Goal: Task Accomplishment & Management: Complete application form

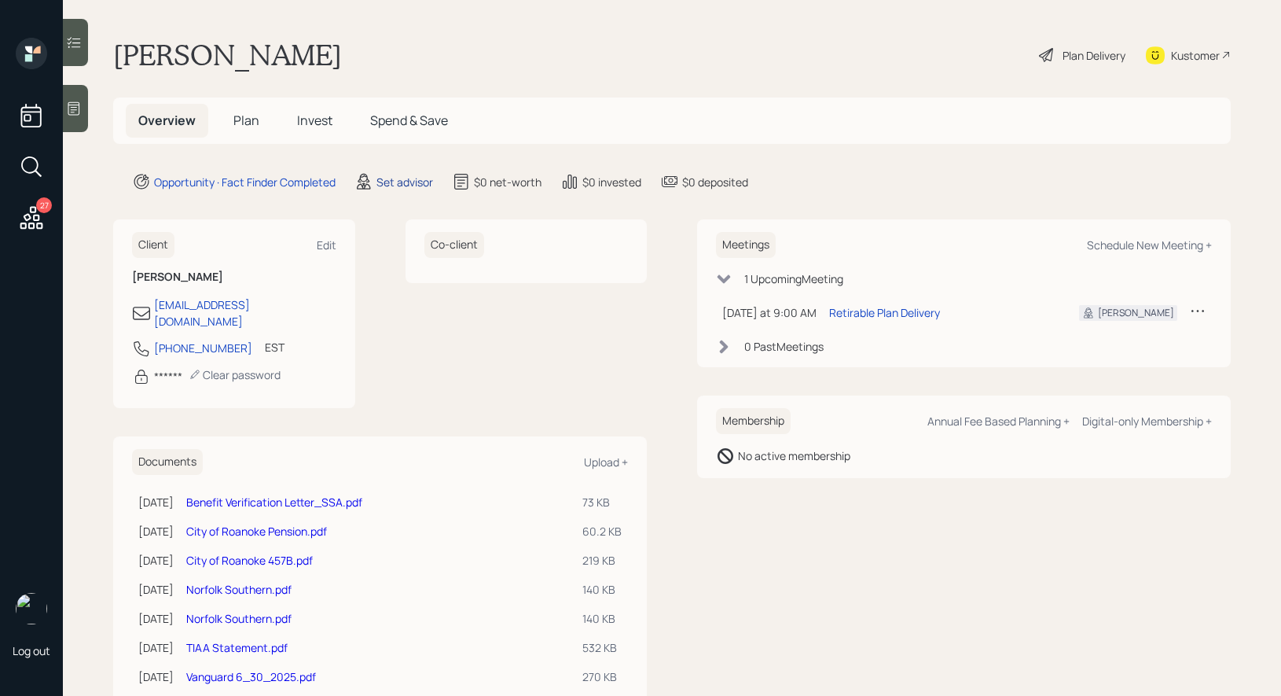
click at [402, 182] on div "Set advisor" at bounding box center [405, 182] width 57 height 17
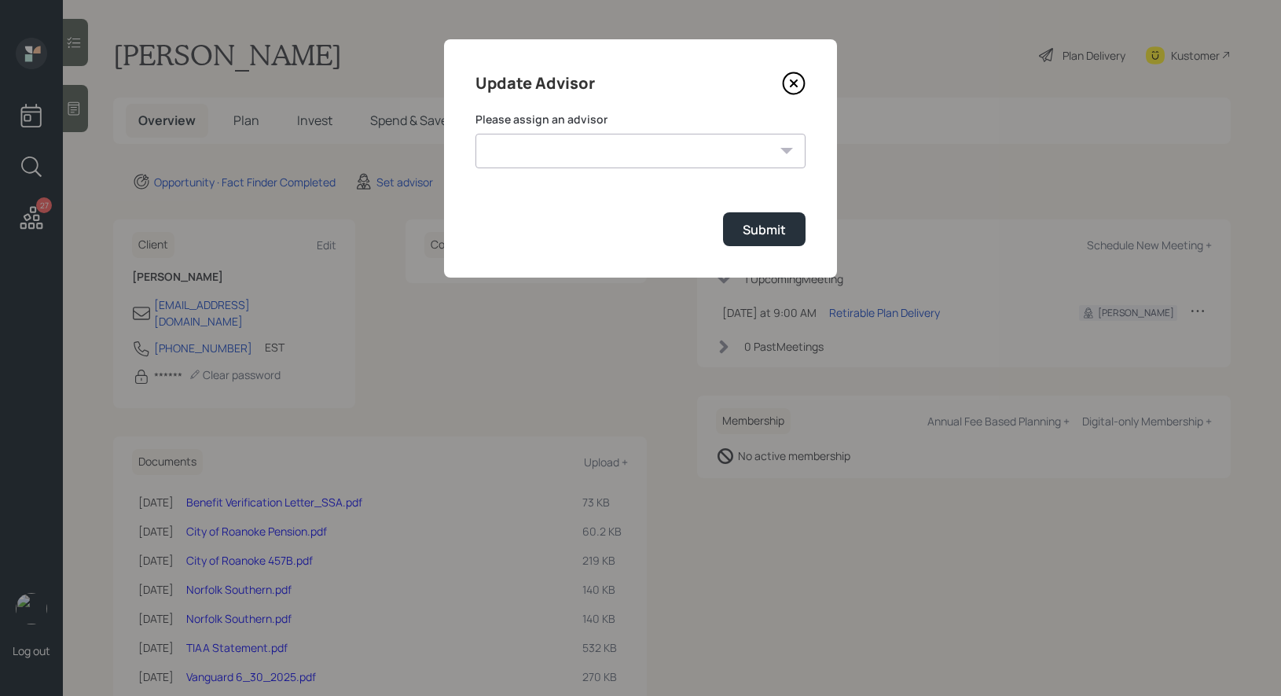
click at [604, 147] on select "[PERSON_NAME] [PERSON_NAME] [PERSON_NAME] [PERSON_NAME] End [PERSON_NAME] [PERS…" at bounding box center [641, 151] width 330 height 35
select select "8b79112e-3cfb-44f9-89e7-15267fe946c1"
click at [476, 134] on select "[PERSON_NAME] [PERSON_NAME] [PERSON_NAME] [PERSON_NAME] End [PERSON_NAME] [PERS…" at bounding box center [641, 151] width 330 height 35
click at [776, 232] on div "Submit" at bounding box center [764, 229] width 43 height 17
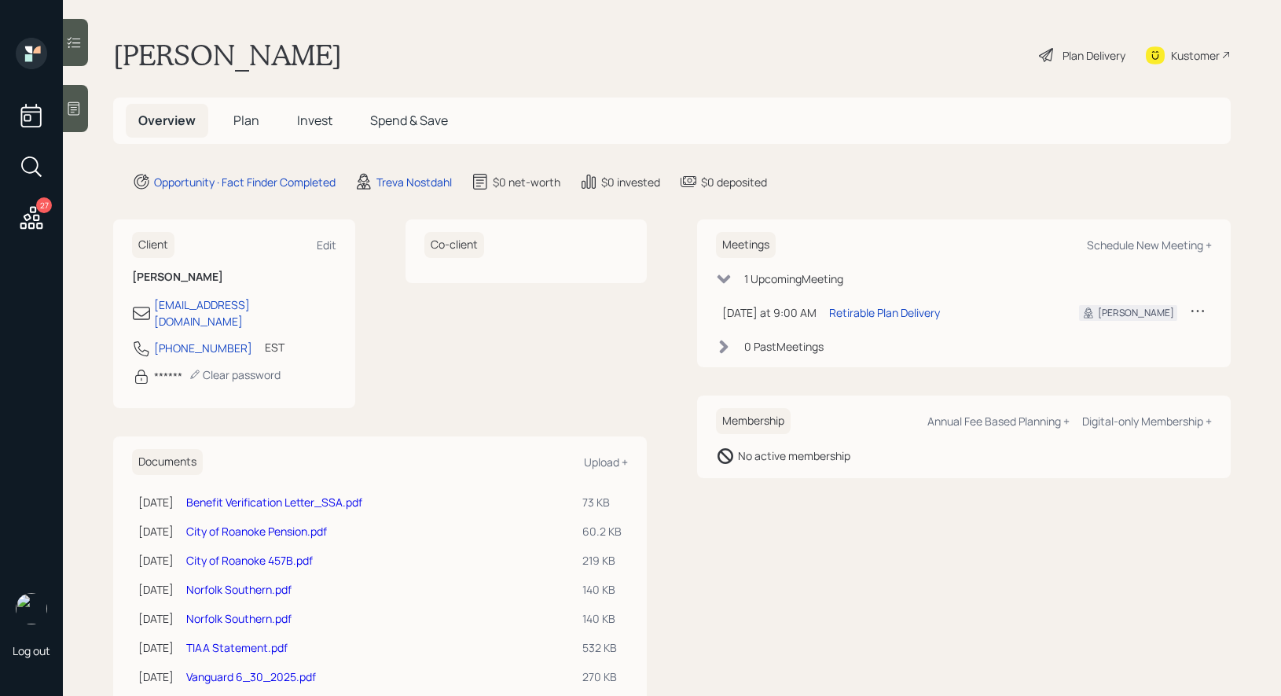
click at [64, 110] on div at bounding box center [75, 108] width 25 height 47
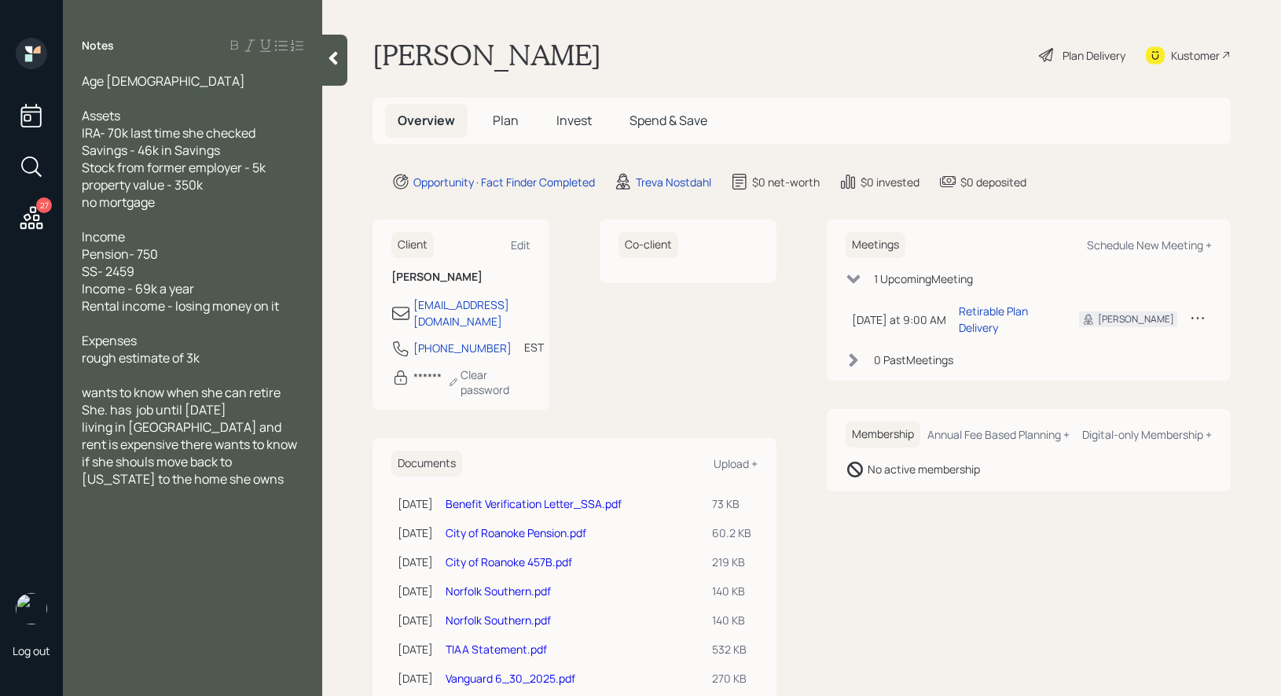
click at [506, 115] on span "Plan" at bounding box center [506, 120] width 26 height 17
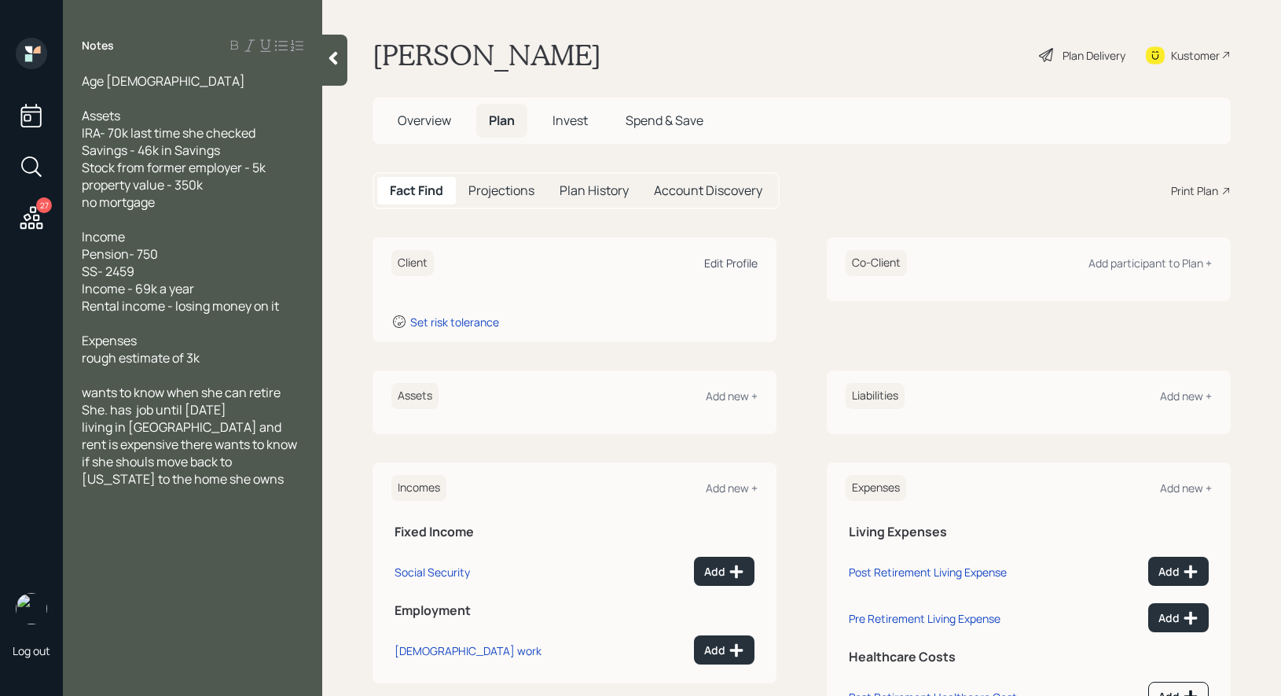
click at [736, 263] on div "Edit Profile" at bounding box center [730, 262] width 53 height 15
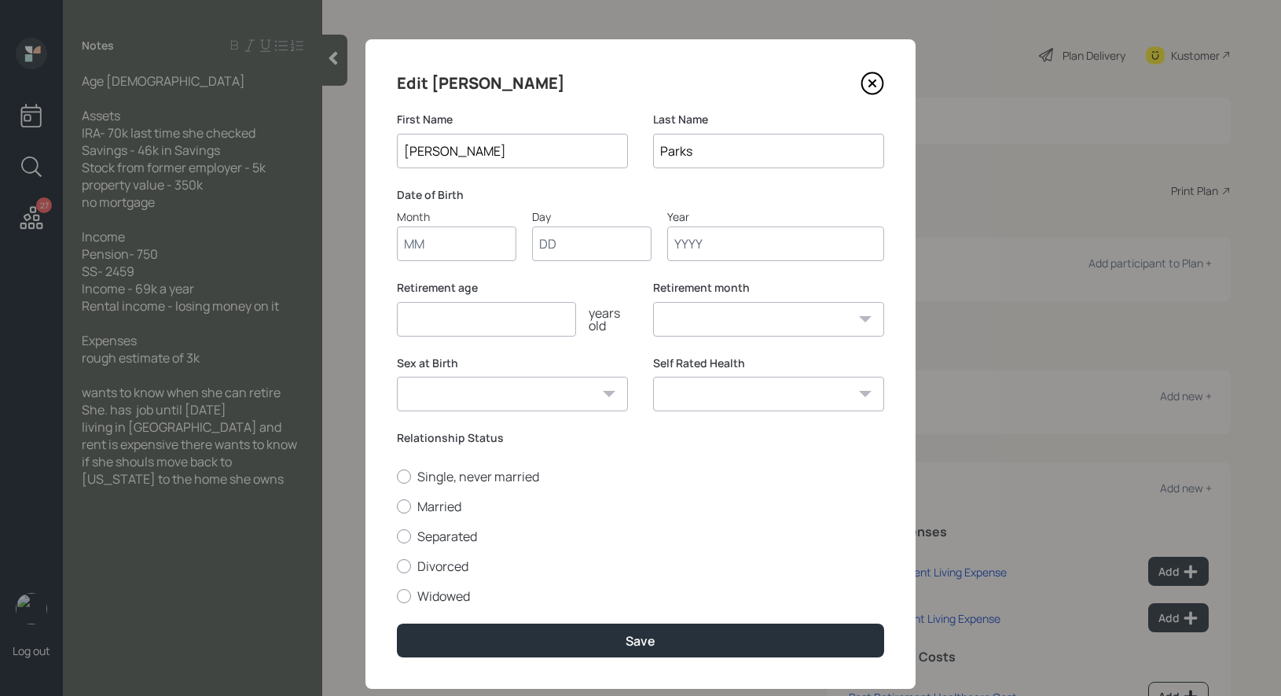
click at [436, 249] on input "Month" at bounding box center [456, 243] width 119 height 35
type input "01"
type input "1953"
select select "1"
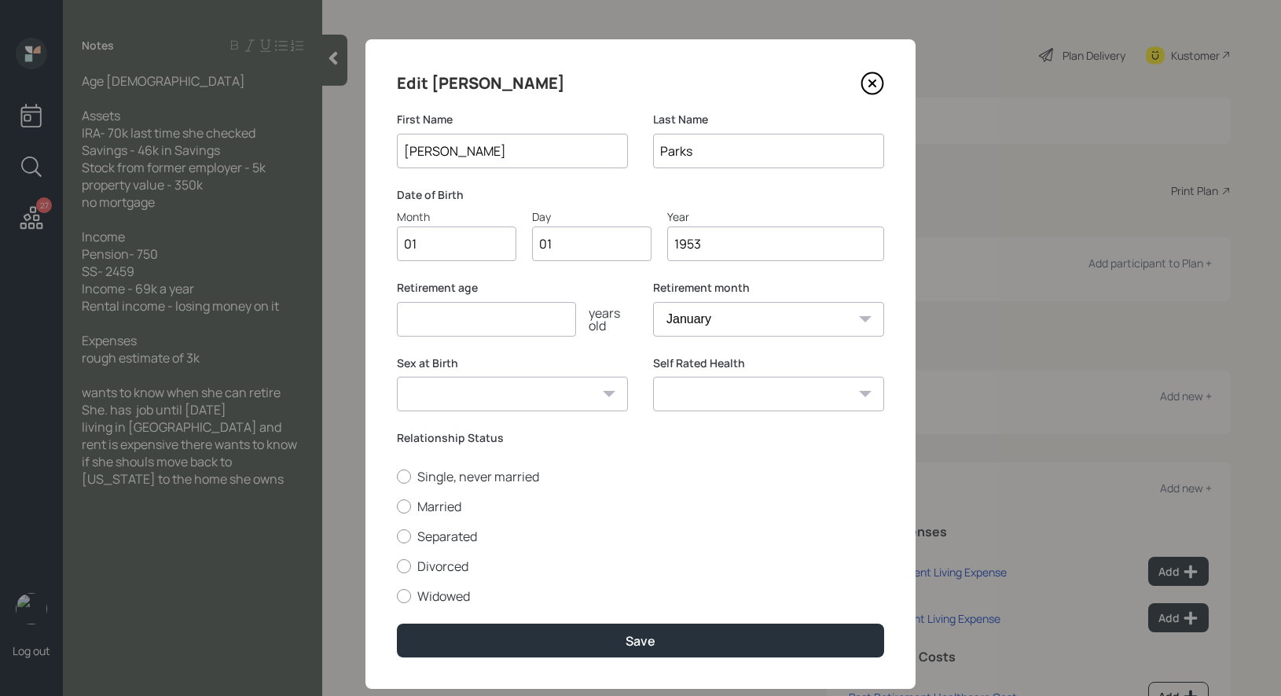
type input "1953"
click at [445, 323] on input "number" at bounding box center [486, 319] width 179 height 35
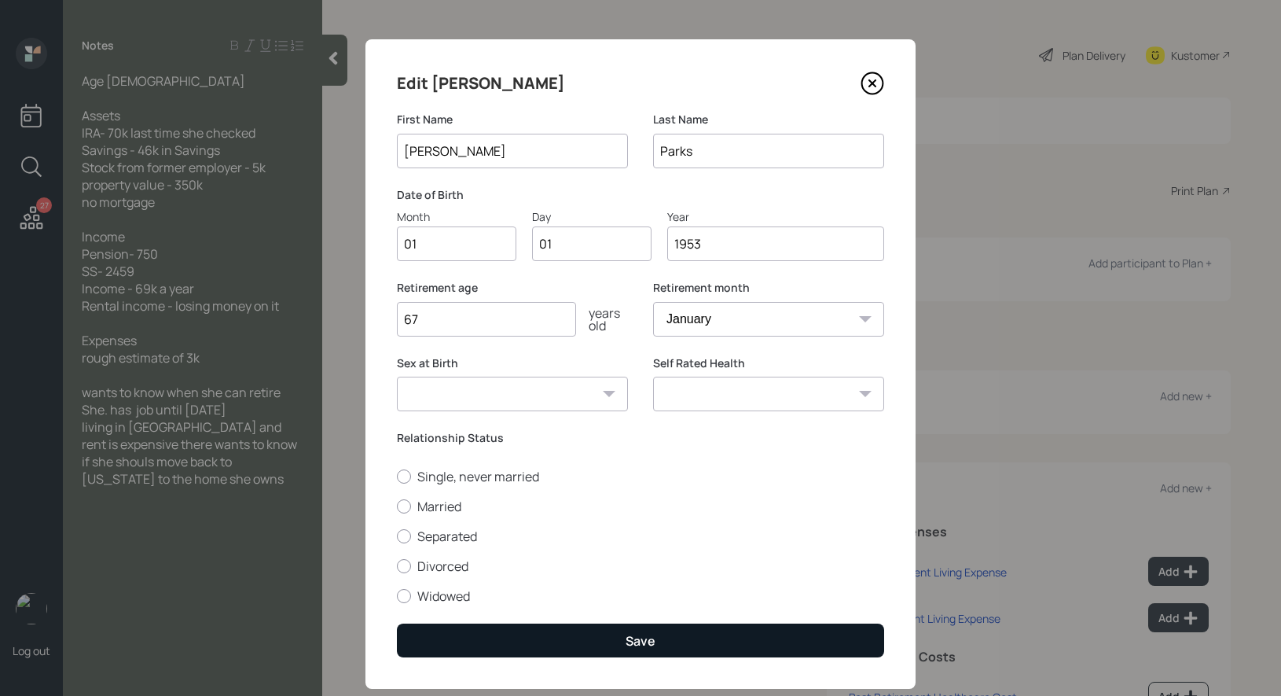
type input "67"
click at [526, 637] on button "Save" at bounding box center [640, 640] width 487 height 34
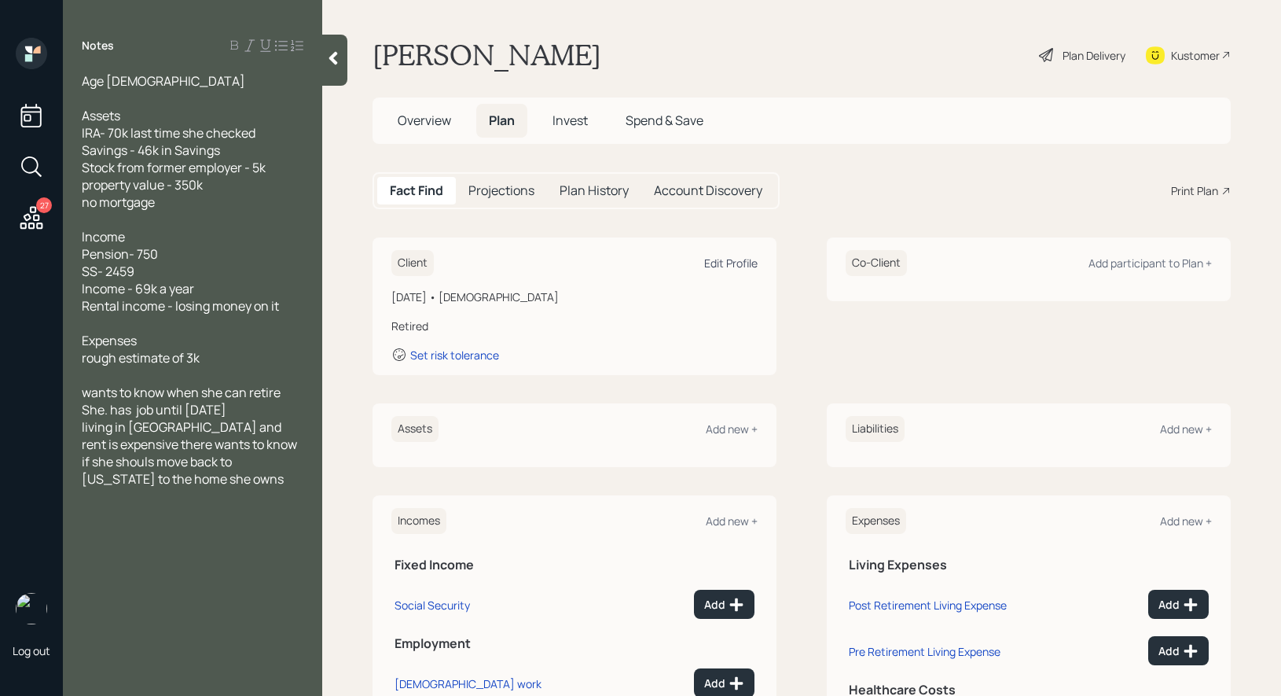
click at [745, 261] on div "Edit Profile" at bounding box center [730, 262] width 53 height 15
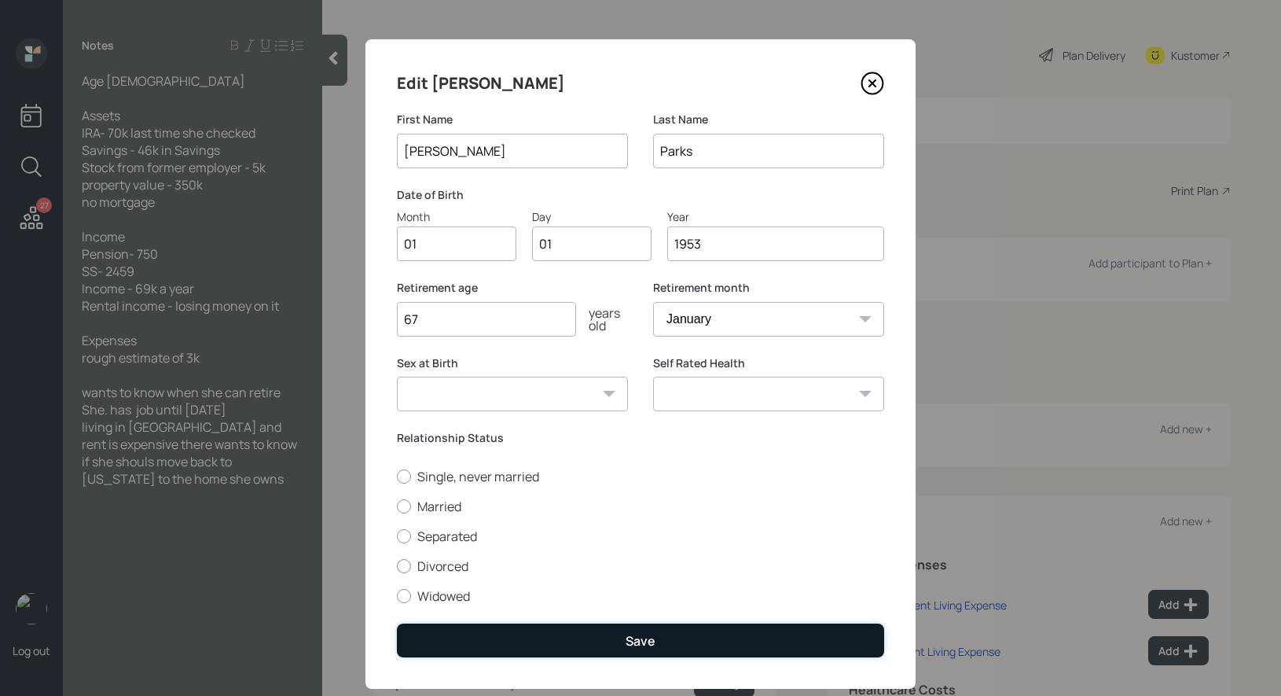
click at [647, 638] on div "Save" at bounding box center [641, 640] width 30 height 17
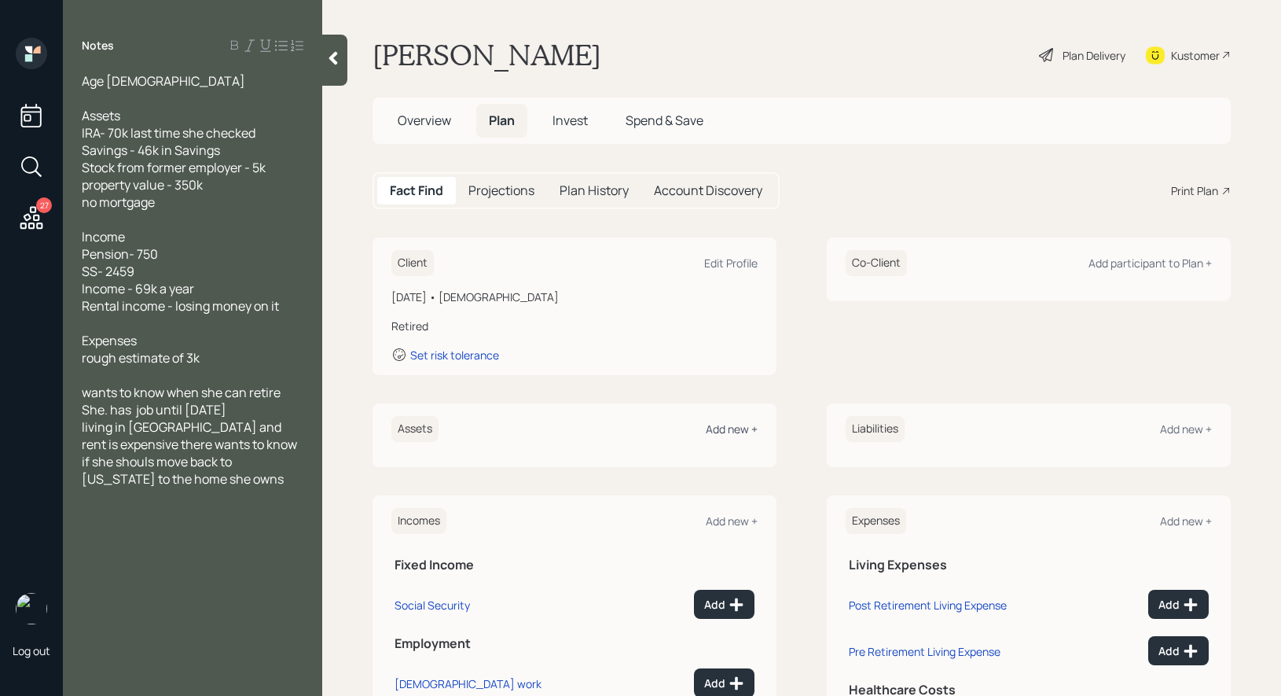
click at [720, 429] on div "Add new +" at bounding box center [732, 428] width 52 height 15
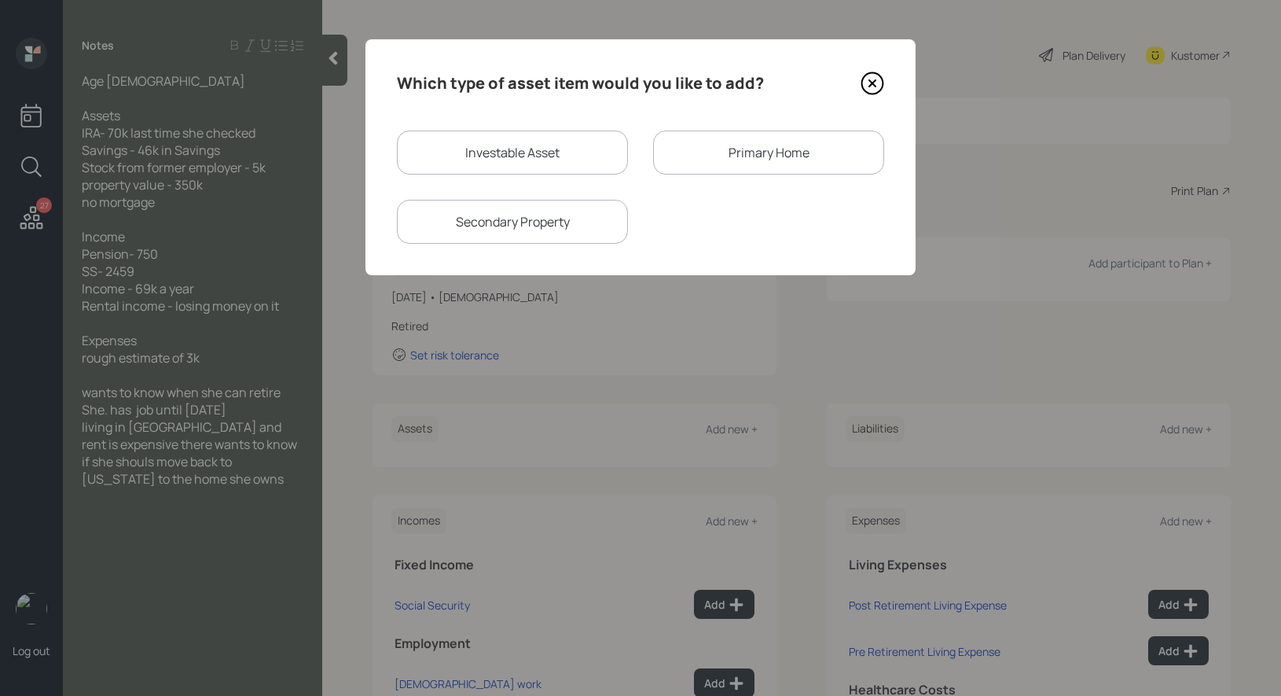
click at [549, 154] on div "Investable Asset" at bounding box center [512, 152] width 231 height 44
select select "taxable"
select select "balanced"
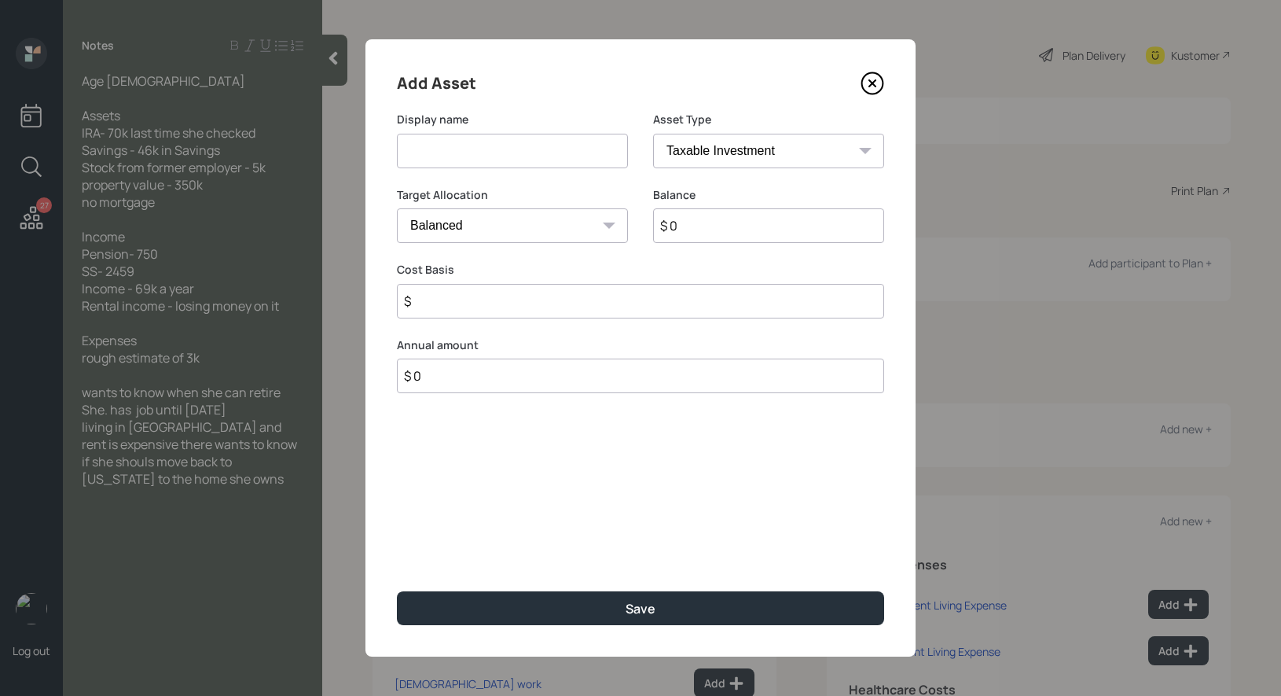
click at [535, 149] on input at bounding box center [512, 151] width 231 height 35
type input "IRA"
click at [764, 139] on select "SEP [PERSON_NAME] IRA 401(k) [PERSON_NAME] 401(k) 403(b) [PERSON_NAME] 403(b) 4…" at bounding box center [768, 151] width 231 height 35
select select "ira"
click at [653, 134] on select "SEP [PERSON_NAME] IRA 401(k) [PERSON_NAME] 401(k) 403(b) [PERSON_NAME] 403(b) 4…" at bounding box center [768, 151] width 231 height 35
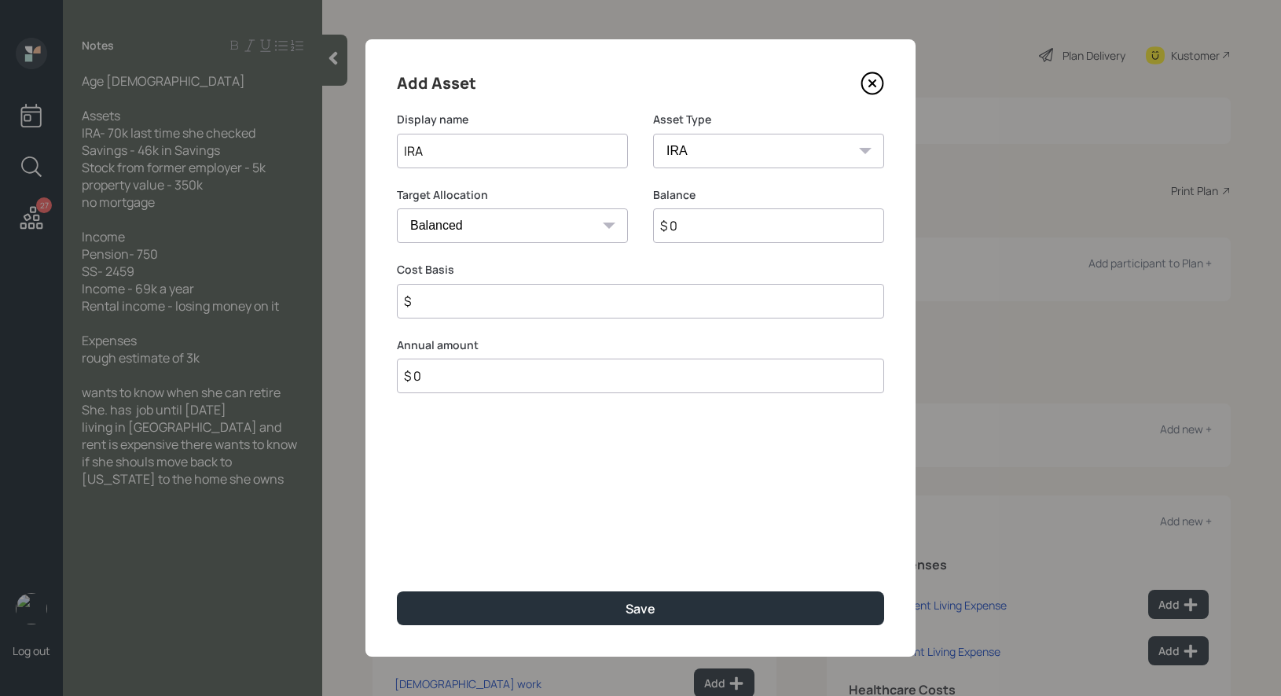
type input "$"
click at [691, 232] on input "$ 0" at bounding box center [768, 225] width 231 height 35
type input "$ 70,000"
click at [519, 303] on input "$" at bounding box center [640, 301] width 487 height 35
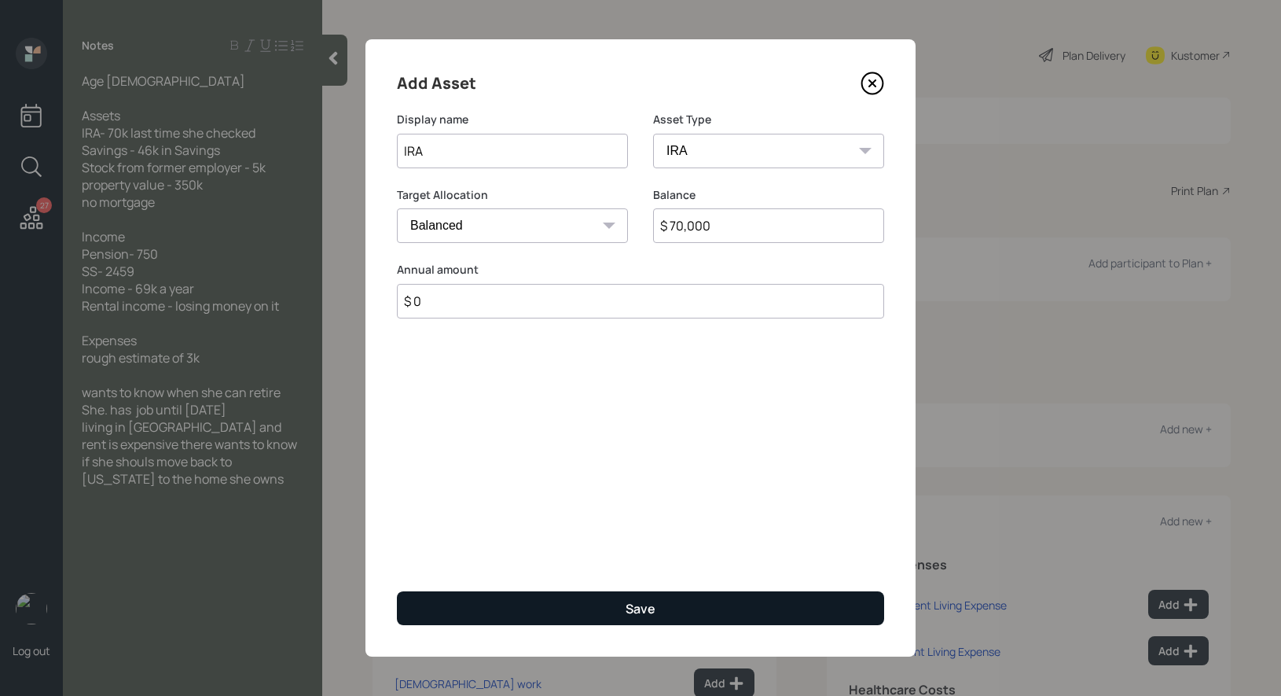
type input "$ 0"
click at [519, 604] on button "Save" at bounding box center [640, 608] width 487 height 34
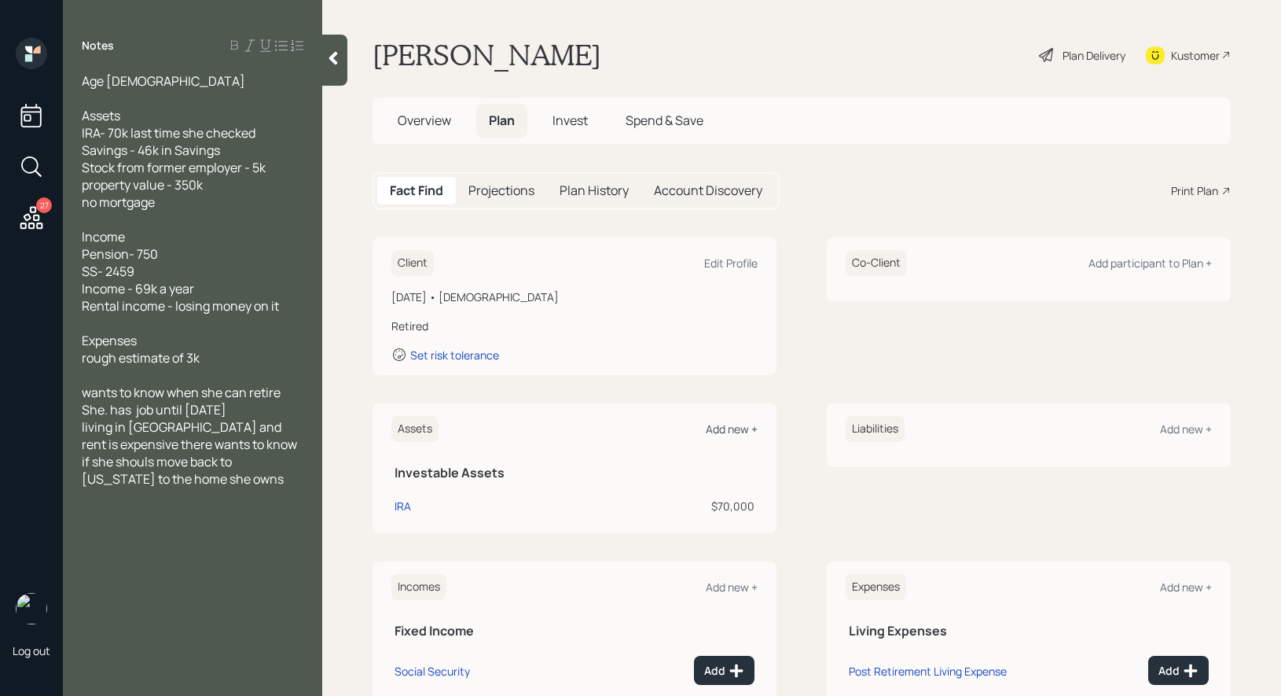
click at [728, 422] on div "Add new +" at bounding box center [732, 428] width 52 height 15
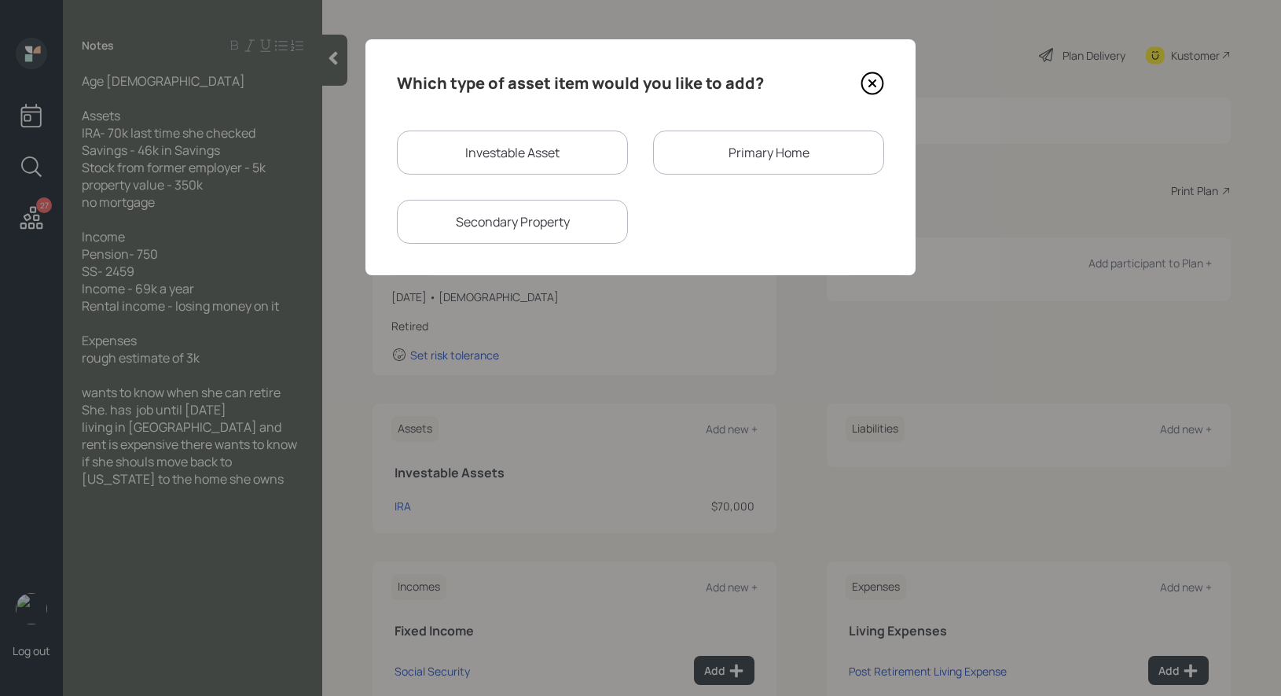
click at [463, 149] on div "Investable Asset" at bounding box center [512, 152] width 231 height 44
select select "taxable"
select select "balanced"
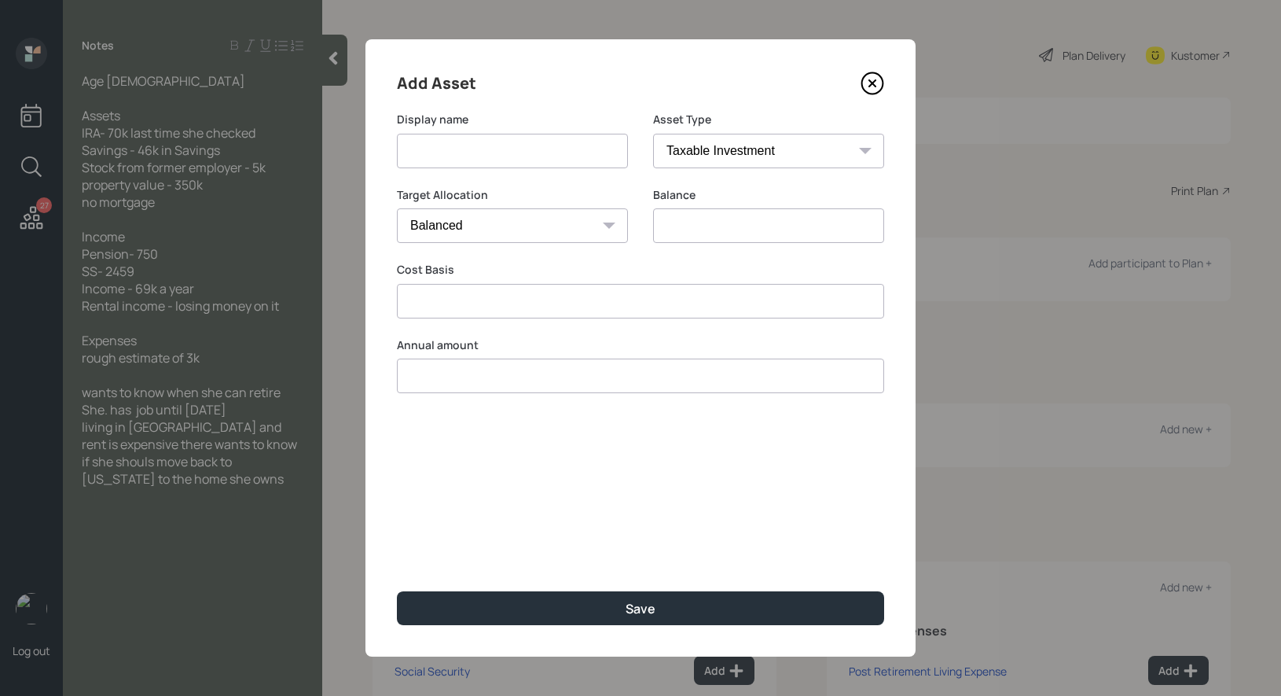
type input "$ 0"
type input "$"
type input "$ 0"
click at [456, 153] on input at bounding box center [512, 151] width 231 height 35
type input "Savings"
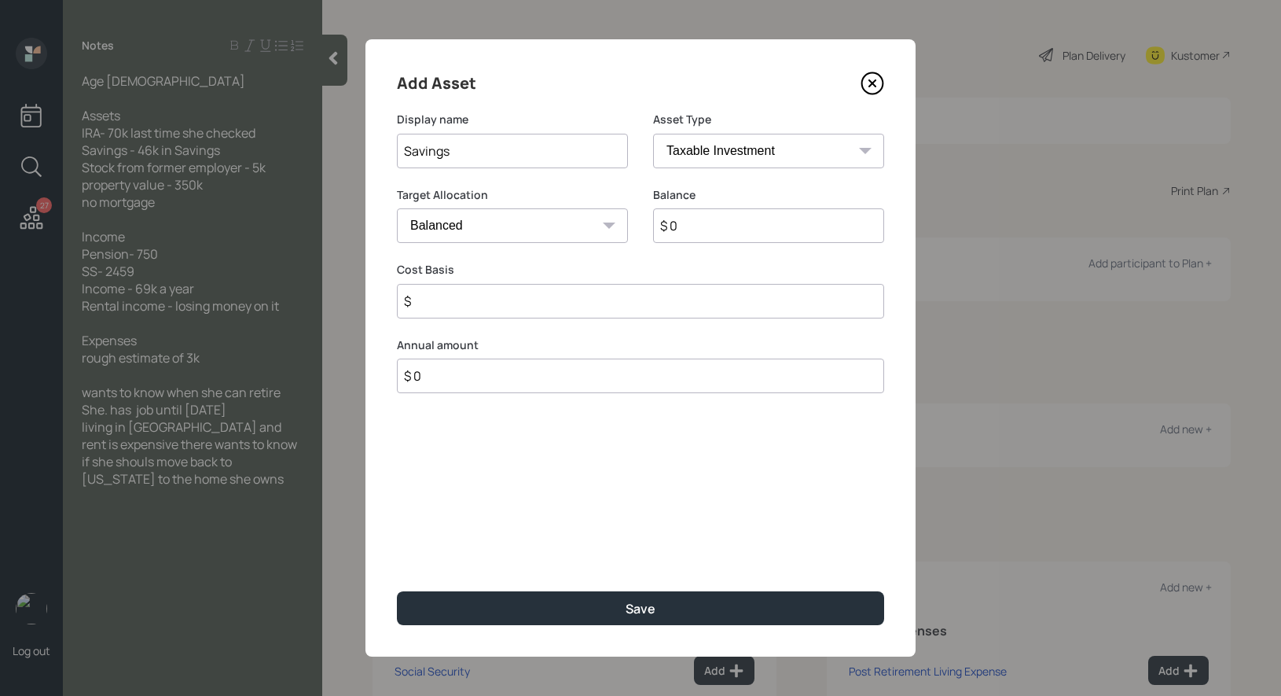
click at [695, 230] on input "$ 0" at bounding box center [768, 225] width 231 height 35
type input "$ 46,000"
click at [534, 301] on input "$" at bounding box center [640, 301] width 487 height 35
type input "$ 46,000"
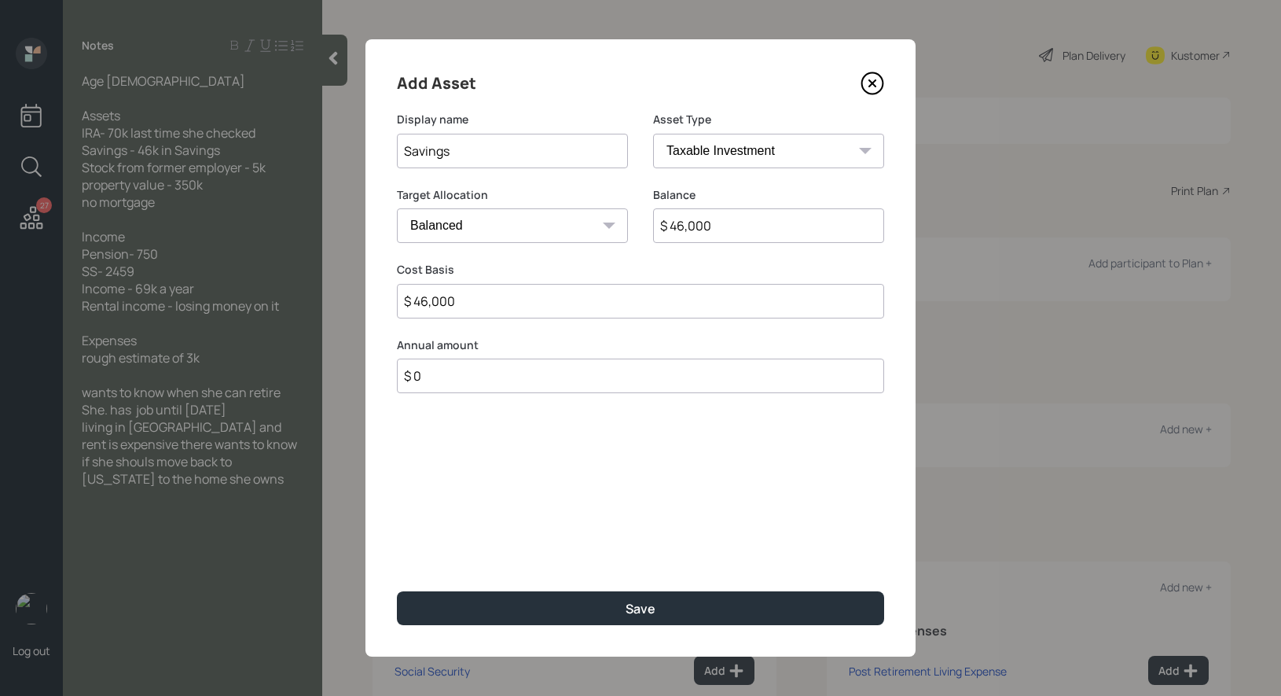
click at [535, 221] on select "Cash Conservative Balanced Aggressive" at bounding box center [512, 225] width 231 height 35
select select "uninvested"
click at [397, 208] on select "Cash Conservative Balanced Aggressive" at bounding box center [512, 225] width 231 height 35
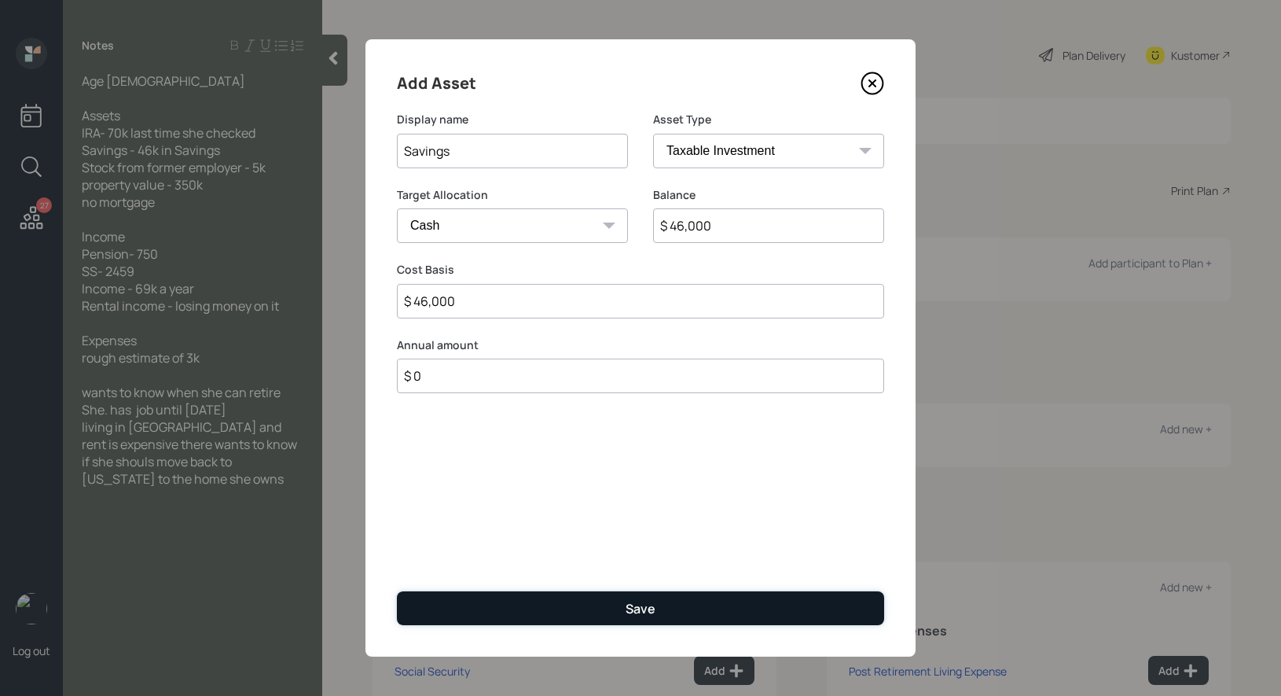
click at [491, 601] on button "Save" at bounding box center [640, 608] width 487 height 34
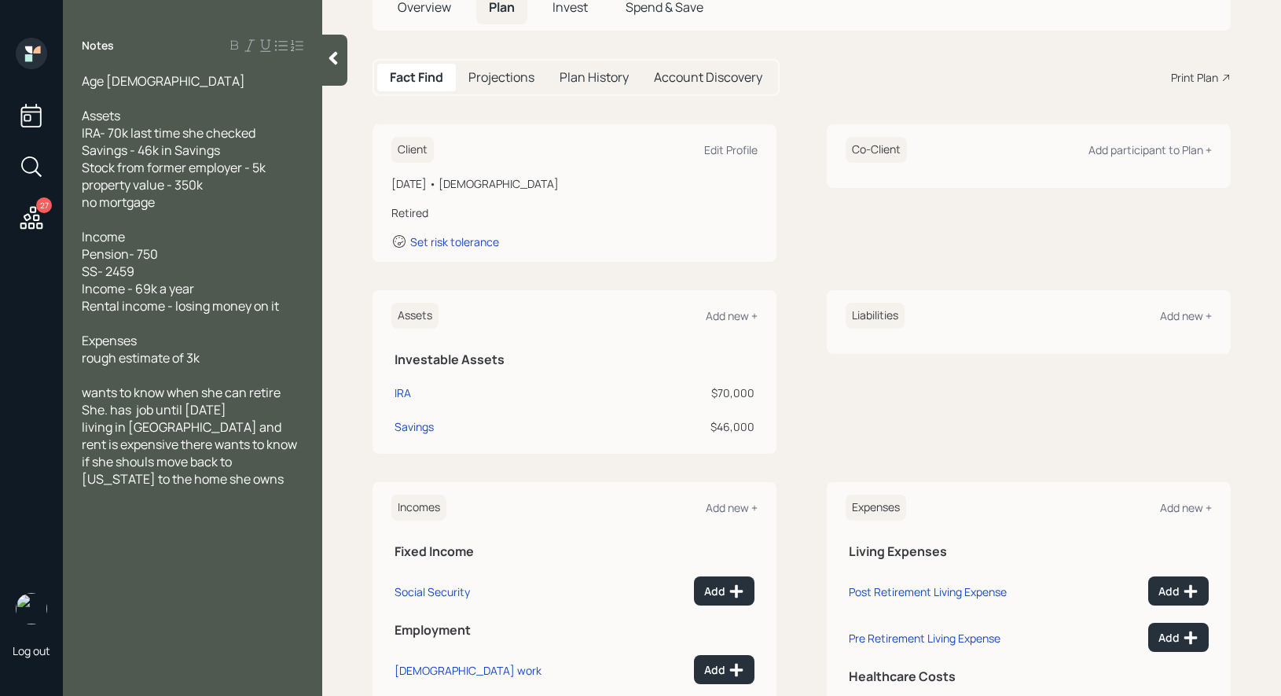
scroll to position [115, 0]
click at [723, 586] on div "Add" at bounding box center [724, 590] width 40 height 16
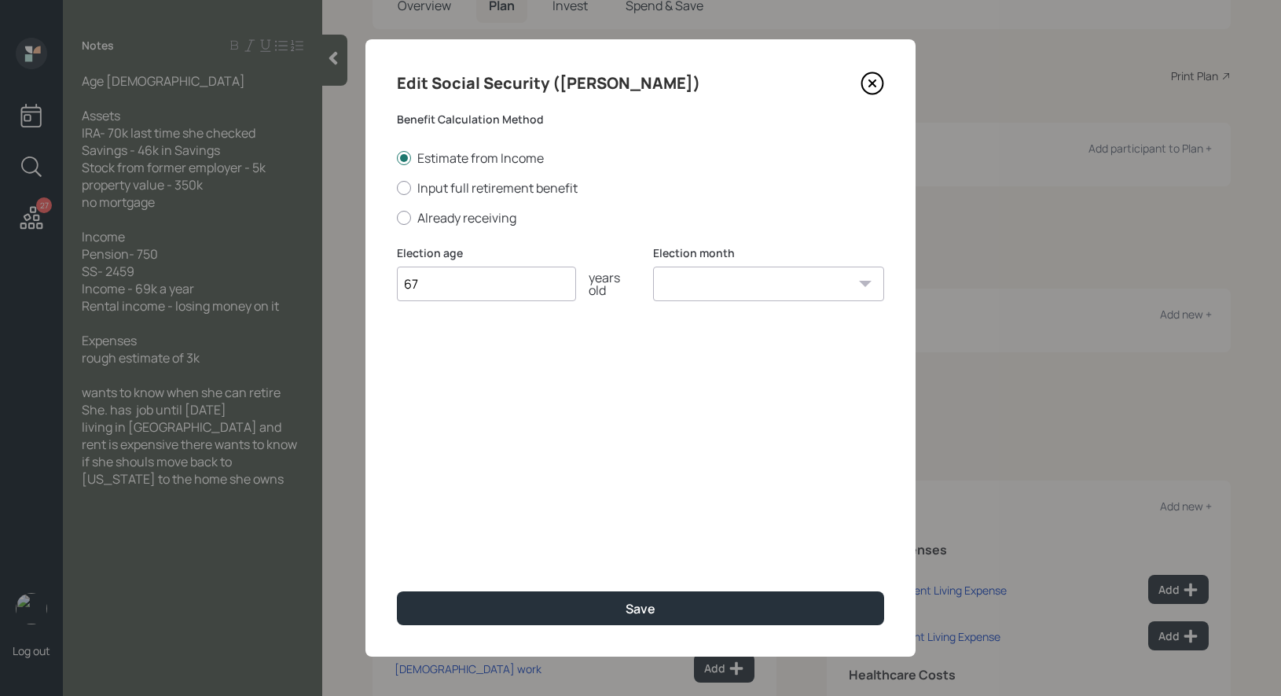
type input "67"
click at [693, 286] on select "January February March April May June July August September October November De…" at bounding box center [768, 283] width 231 height 35
select select "1"
click at [653, 266] on select "January February March April May June July August September October November De…" at bounding box center [768, 283] width 231 height 35
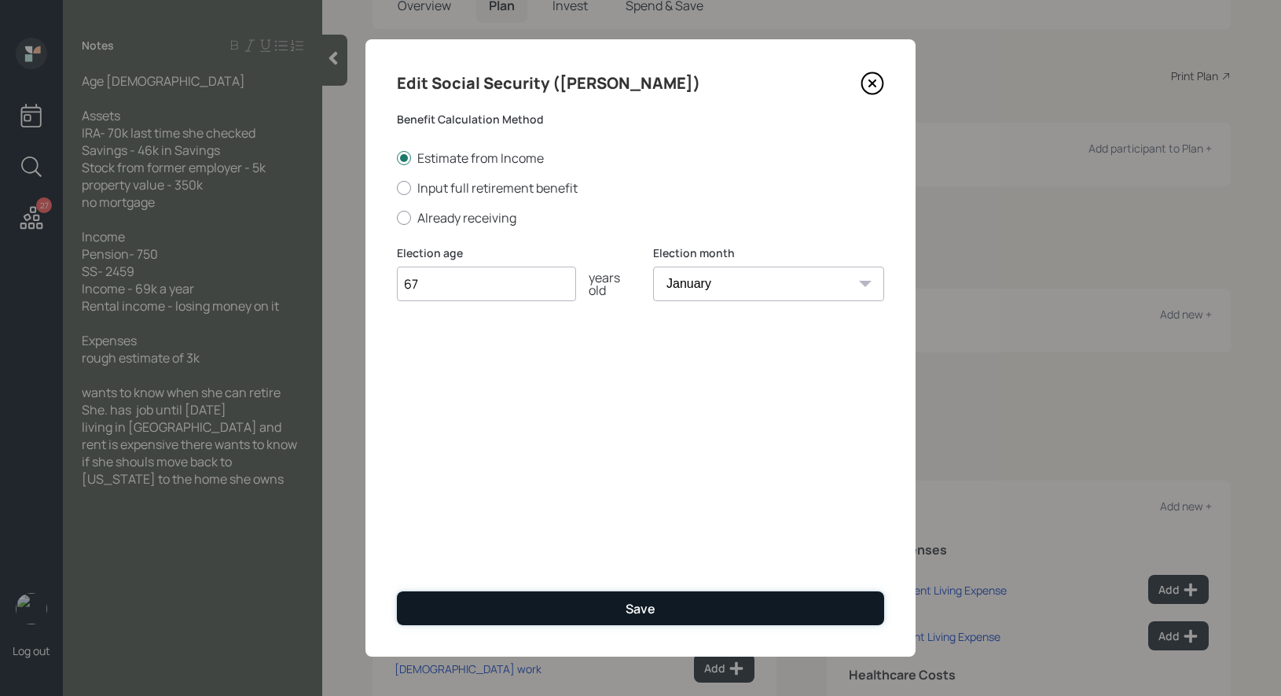
click at [536, 601] on button "Save" at bounding box center [640, 608] width 487 height 34
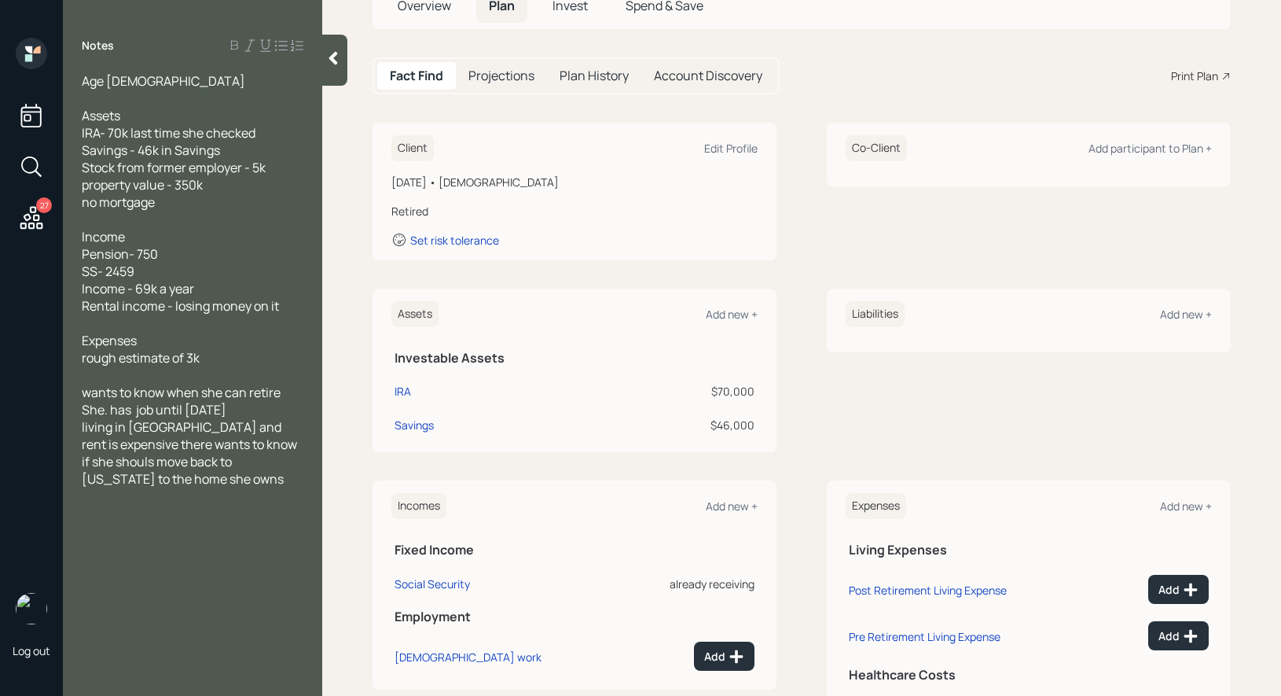
click at [423, 574] on td "Social Security" at bounding box center [506, 581] width 230 height 35
click at [424, 583] on div "Social Security" at bounding box center [432, 583] width 75 height 15
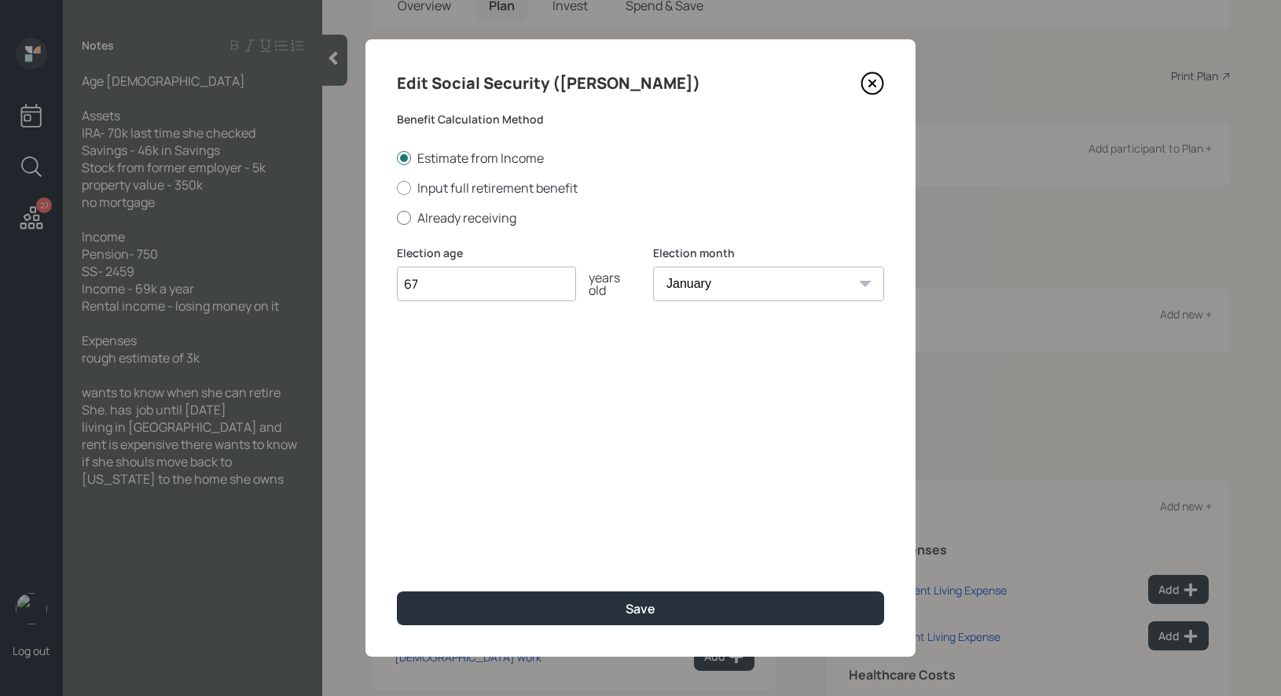
click at [399, 219] on div at bounding box center [404, 218] width 14 height 14
click at [397, 218] on input "Already receiving" at bounding box center [396, 217] width 1 height 1
radio input "true"
click at [446, 360] on input "$" at bounding box center [640, 359] width 487 height 35
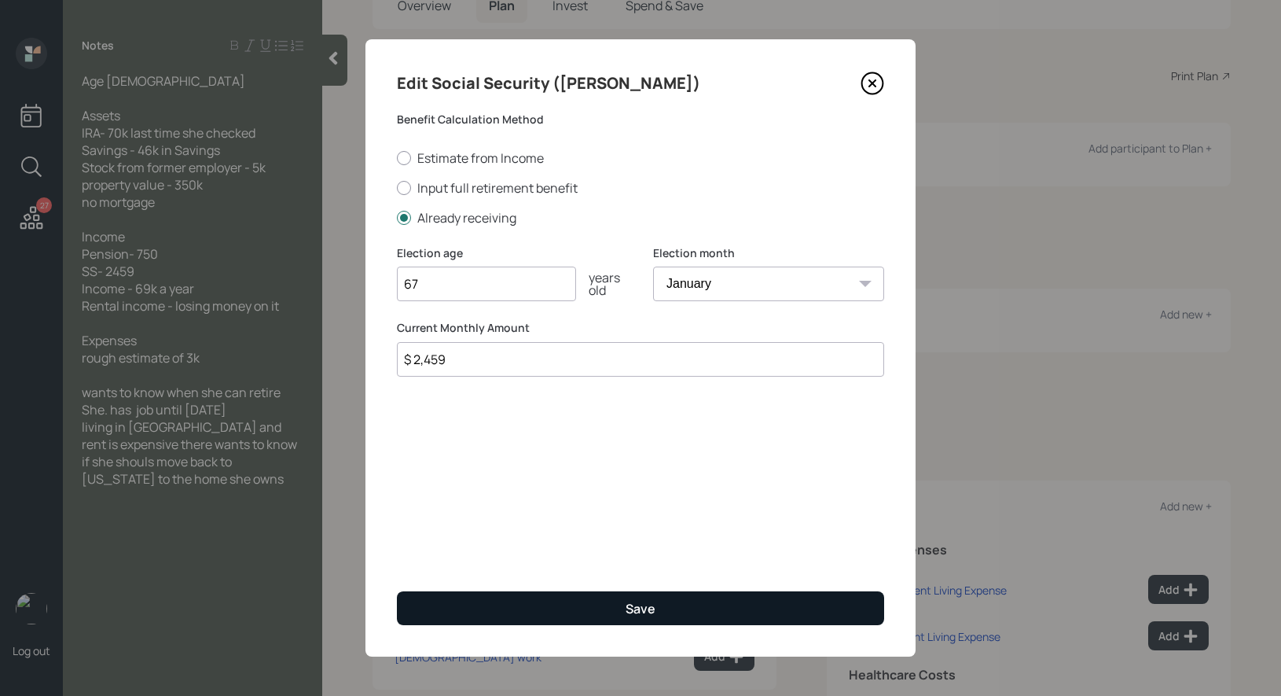
type input "$ 2,459"
click at [524, 609] on button "Save" at bounding box center [640, 608] width 487 height 34
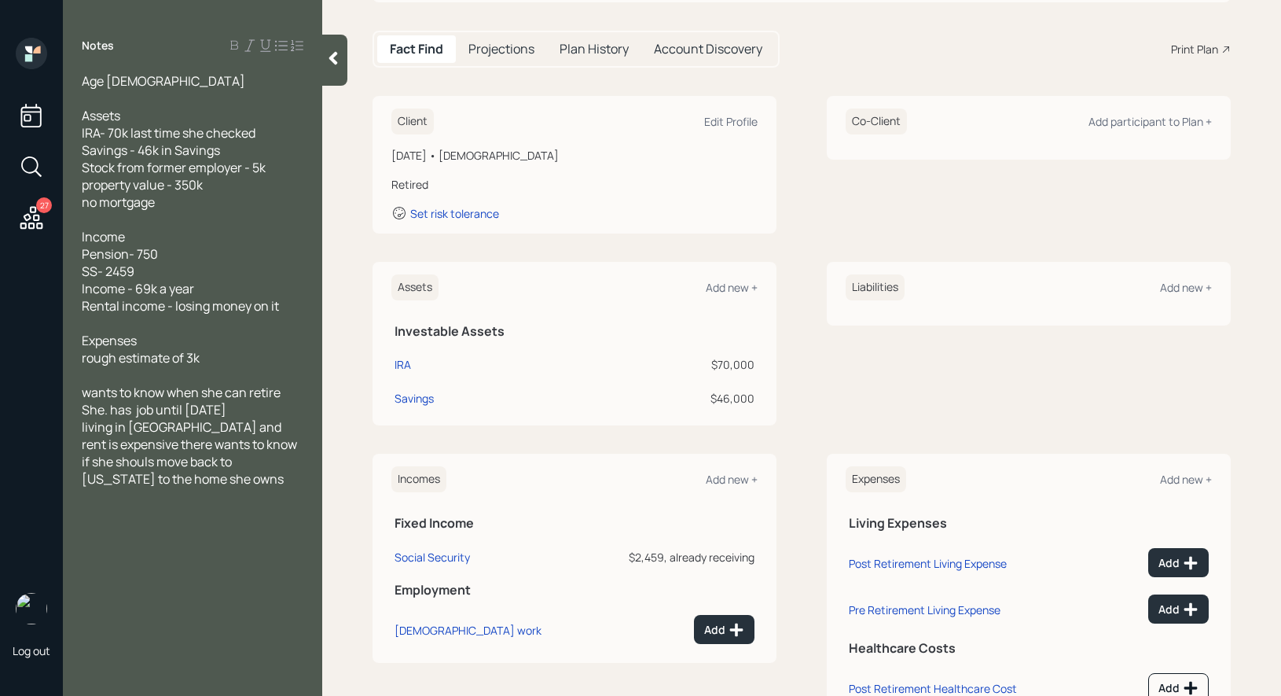
scroll to position [143, 0]
click at [731, 118] on div "Edit Profile" at bounding box center [730, 119] width 53 height 15
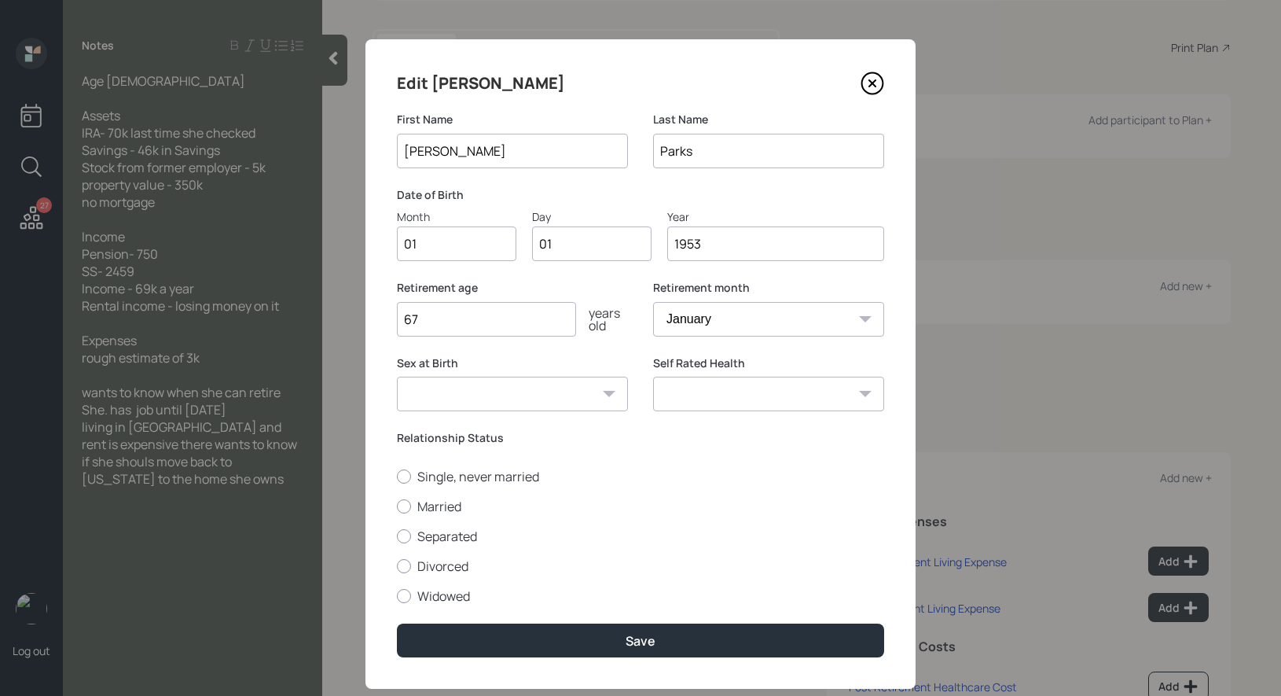
click at [450, 325] on input "67" at bounding box center [486, 319] width 179 height 35
type input "6"
type input "72"
click at [717, 251] on input "1953" at bounding box center [775, 243] width 217 height 35
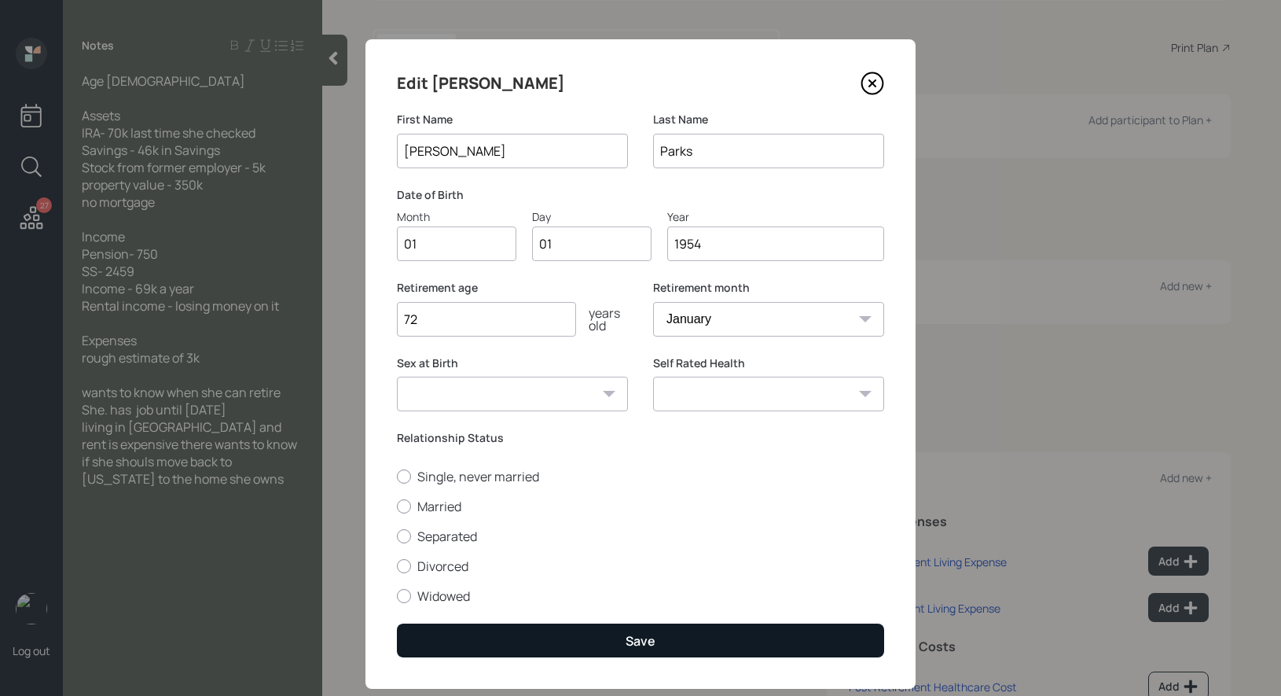
type input "1954"
click at [536, 648] on button "Save" at bounding box center [640, 640] width 487 height 34
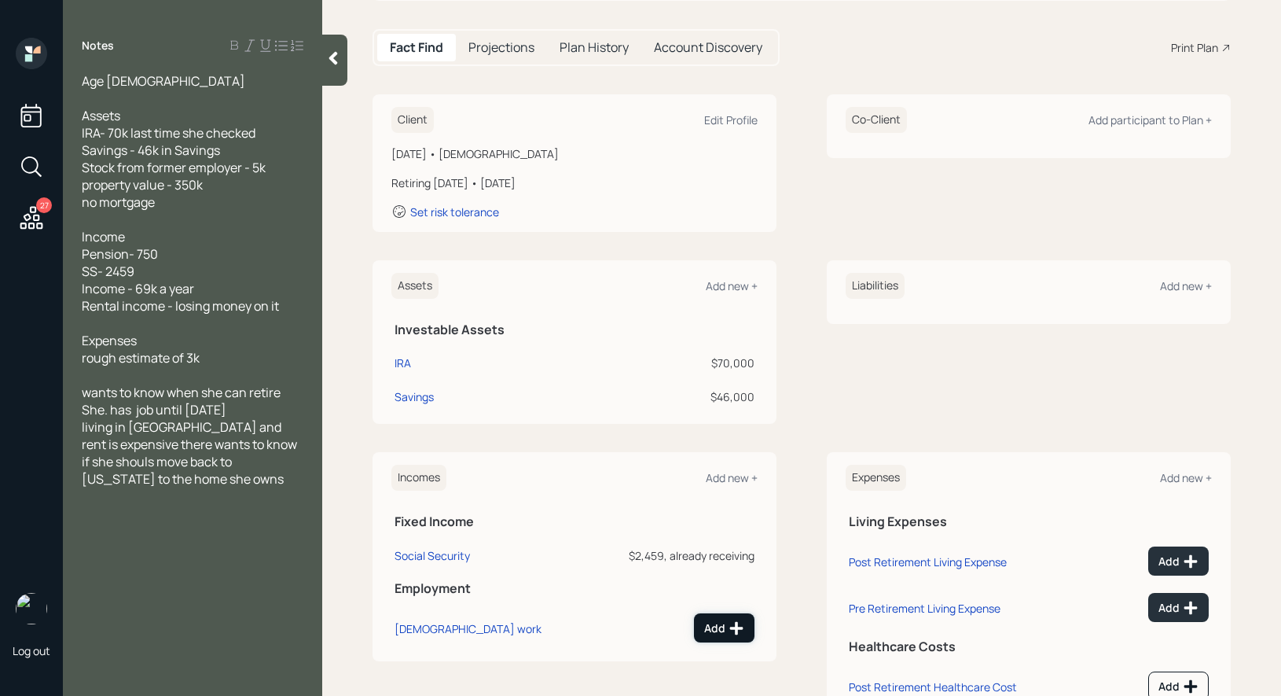
click at [717, 626] on div "Add" at bounding box center [724, 628] width 40 height 16
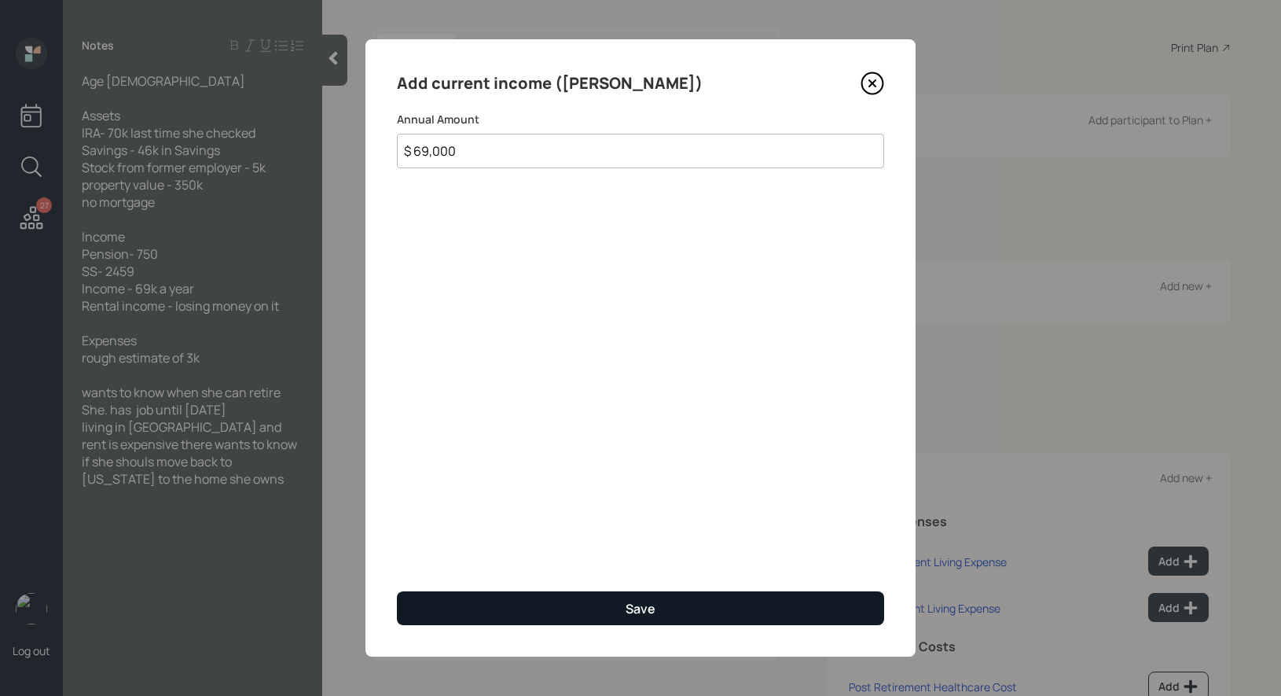
type input "$ 69,000"
click at [645, 615] on div "Save" at bounding box center [641, 608] width 30 height 17
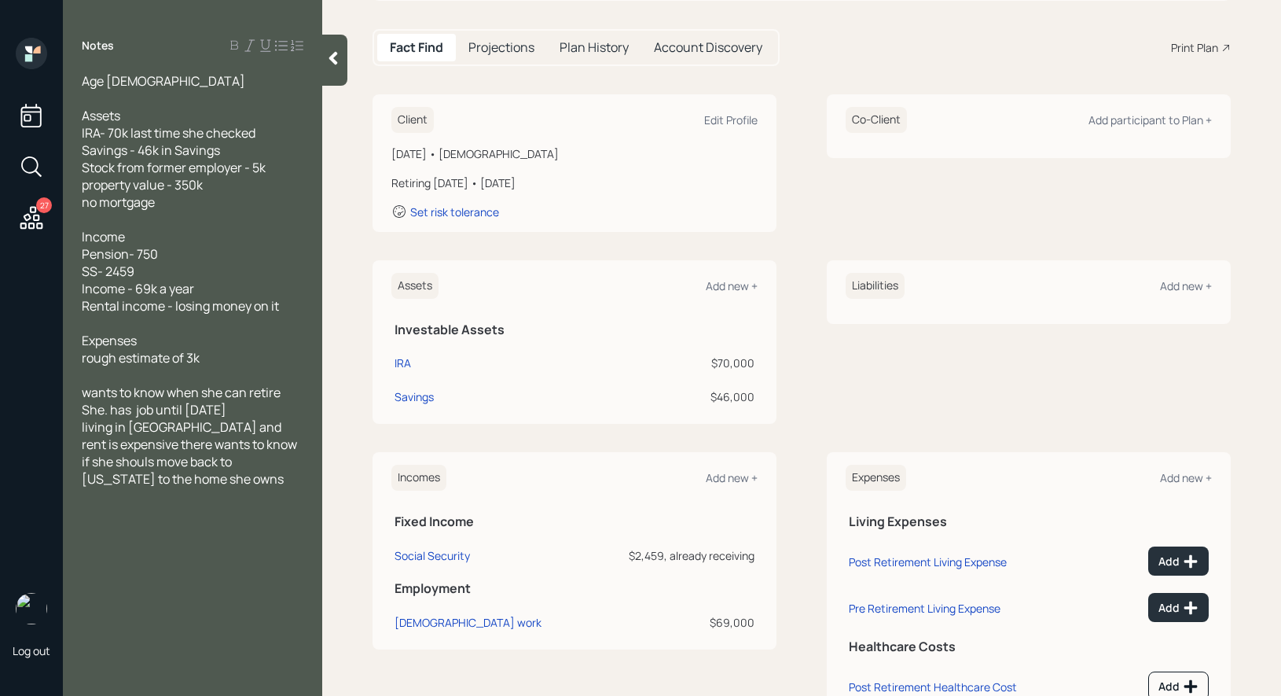
click at [337, 61] on icon at bounding box center [333, 58] width 16 height 16
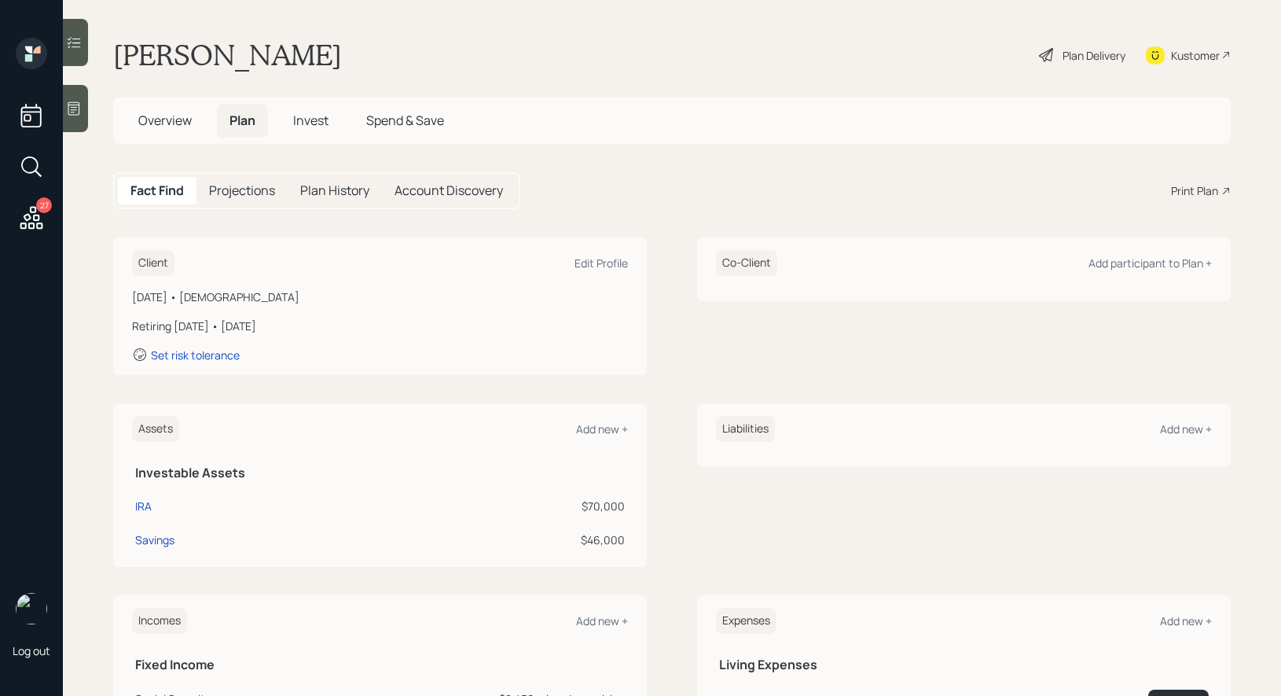
click at [153, 123] on span "Overview" at bounding box center [164, 120] width 53 height 17
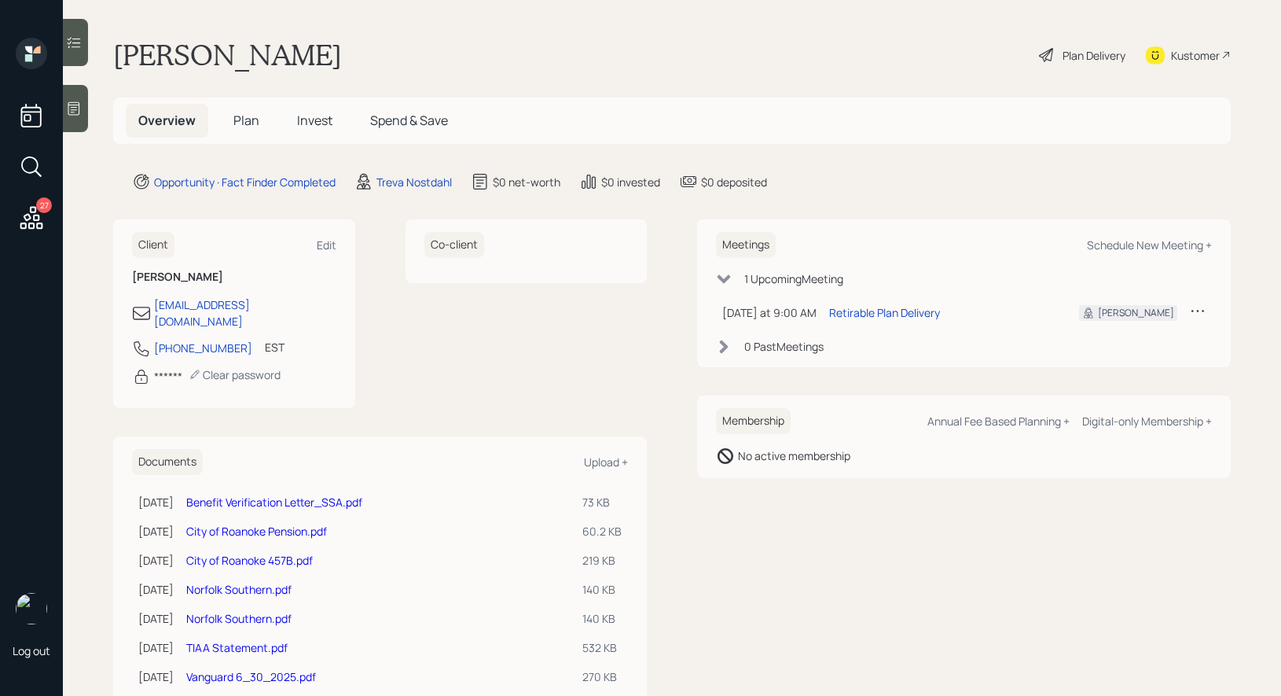
scroll to position [59, 0]
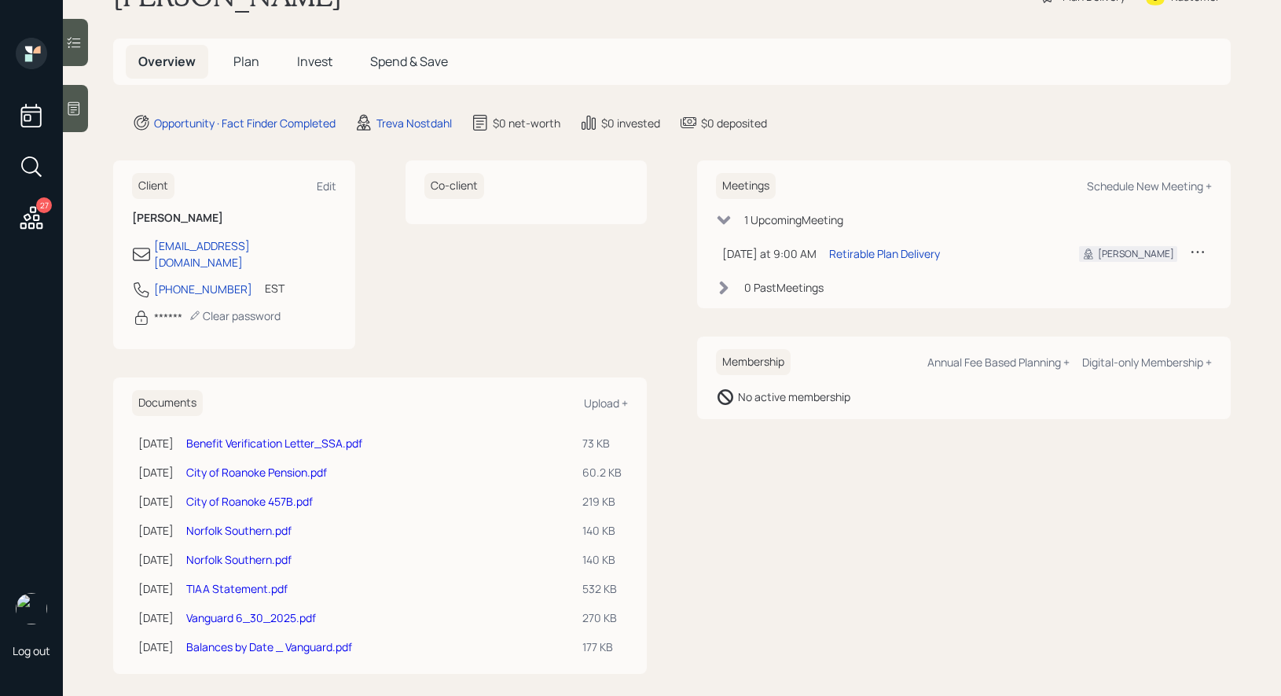
click at [216, 494] on link "City of Roanoke 457B.pdf" at bounding box center [249, 501] width 127 height 15
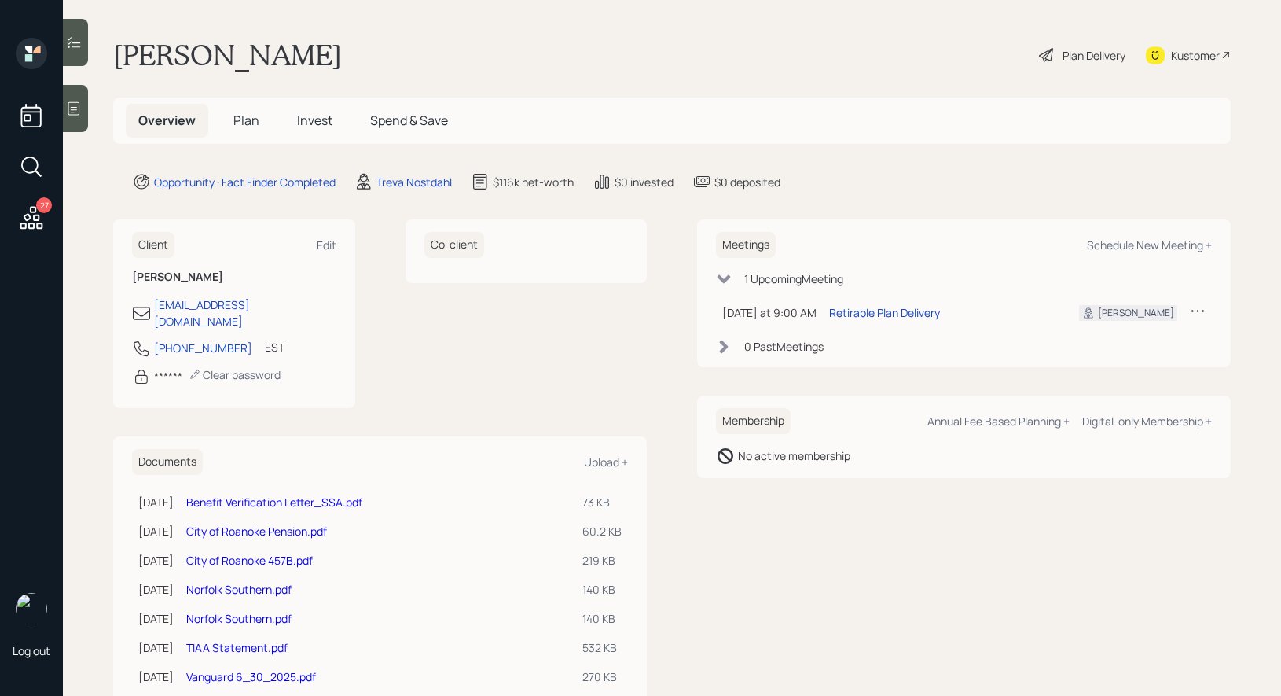
click at [239, 110] on h5 "Plan" at bounding box center [246, 121] width 51 height 34
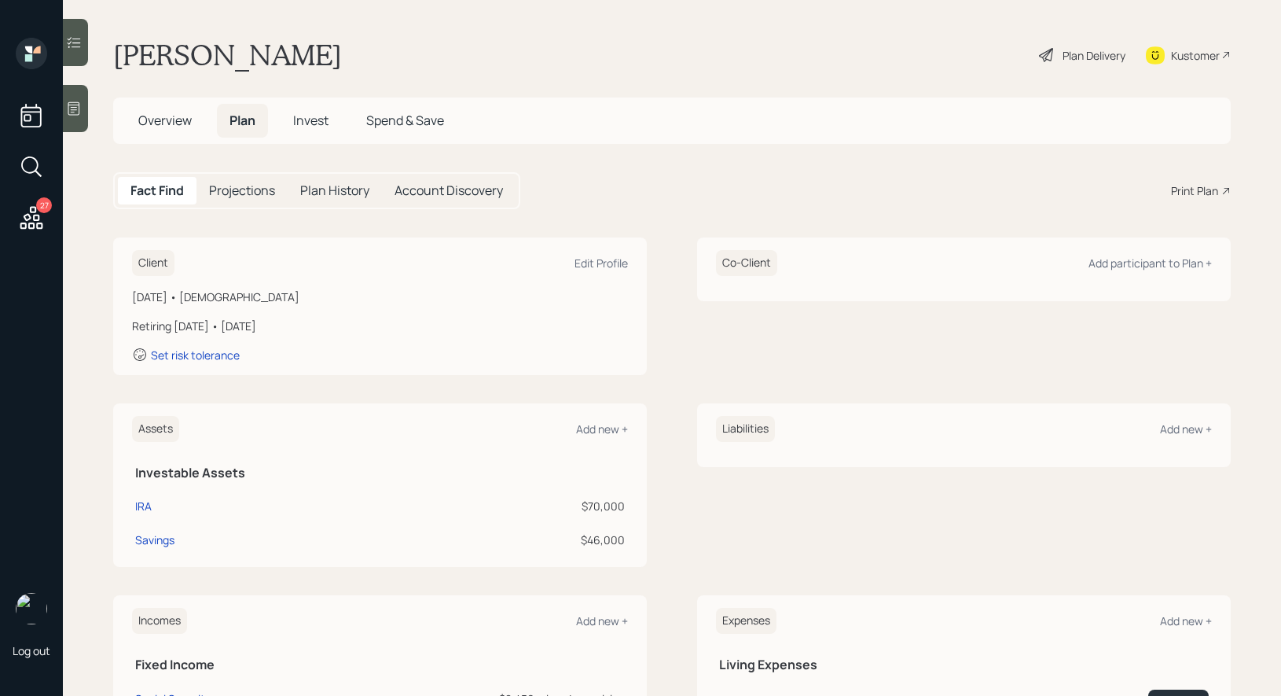
scroll to position [46, 0]
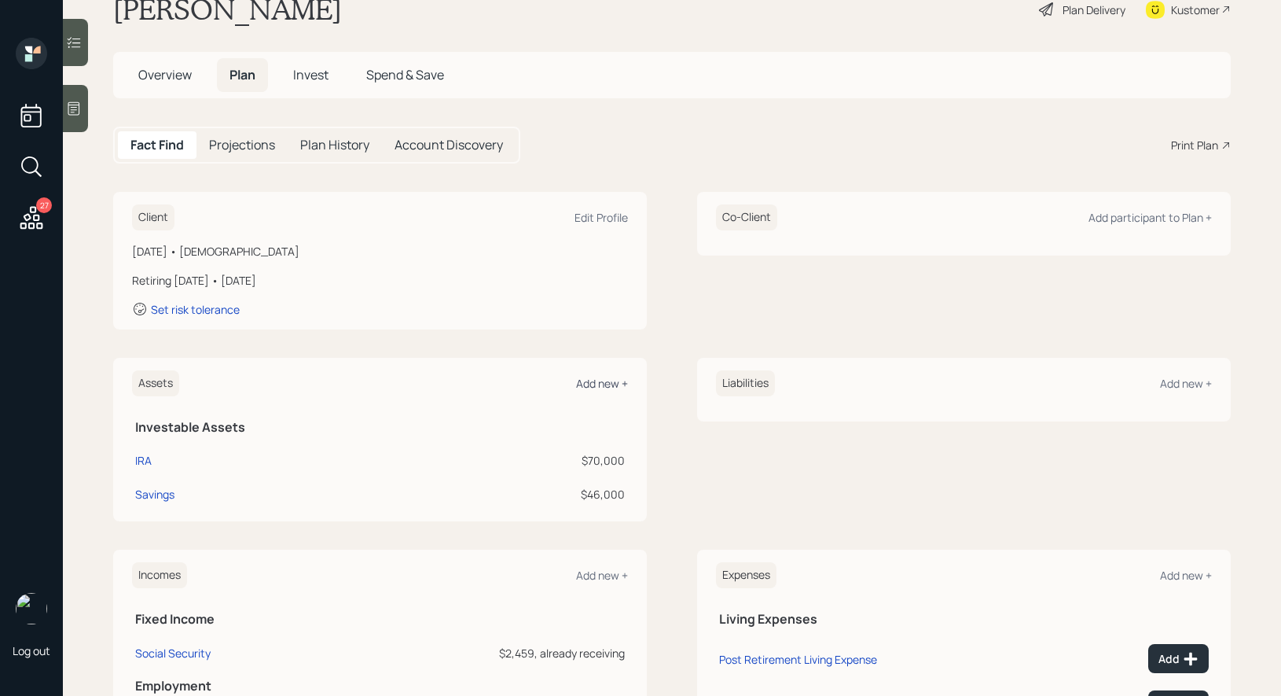
click at [604, 381] on div "Add new +" at bounding box center [602, 383] width 52 height 15
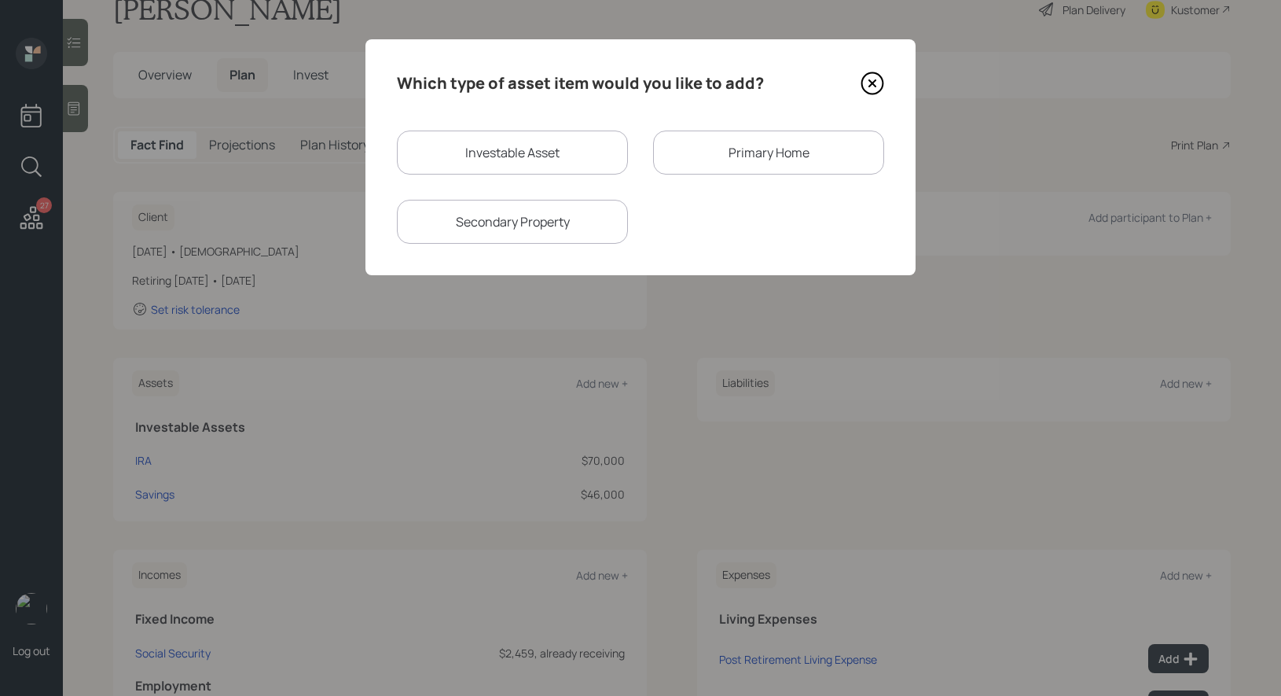
click at [477, 138] on div "Investable Asset" at bounding box center [512, 152] width 231 height 44
select select "taxable"
select select "balanced"
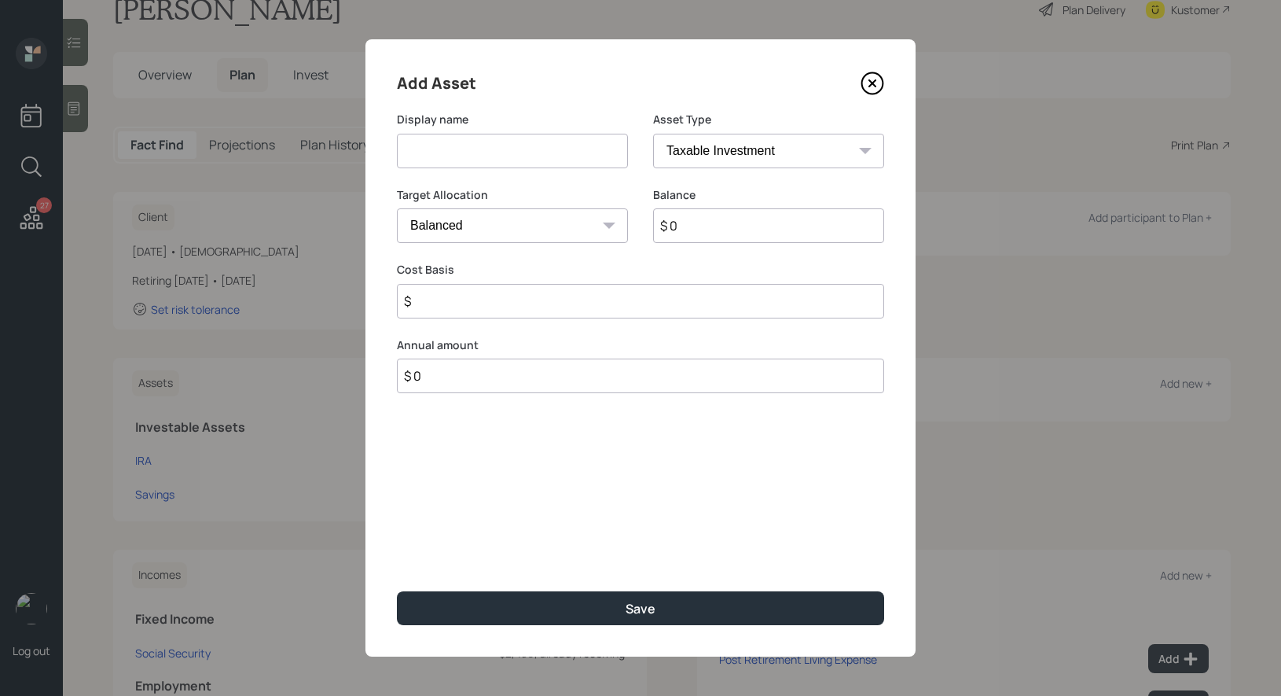
click at [471, 149] on input at bounding box center [512, 151] width 231 height 35
type input "457b"
click at [761, 139] on select "SEP [PERSON_NAME] IRA 401(k) [PERSON_NAME] 401(k) 403(b) [PERSON_NAME] 403(b) 4…" at bounding box center [768, 151] width 231 height 35
select select "state_local_government_sponsored"
click at [653, 134] on select "SEP [PERSON_NAME] IRA 401(k) [PERSON_NAME] 401(k) 403(b) [PERSON_NAME] 403(b) 4…" at bounding box center [768, 151] width 231 height 35
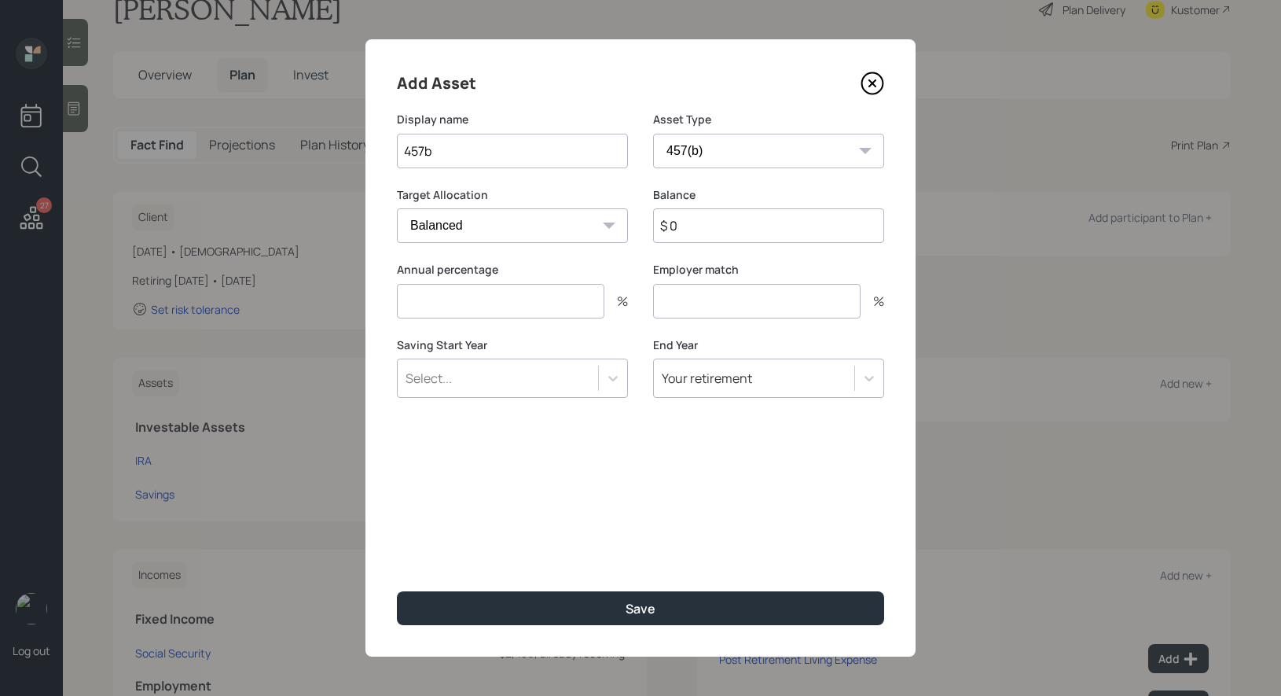
click at [685, 225] on input "$ 0" at bounding box center [768, 225] width 231 height 35
type input "$ 15,000"
click at [526, 307] on input "number" at bounding box center [501, 301] width 208 height 35
type input "0"
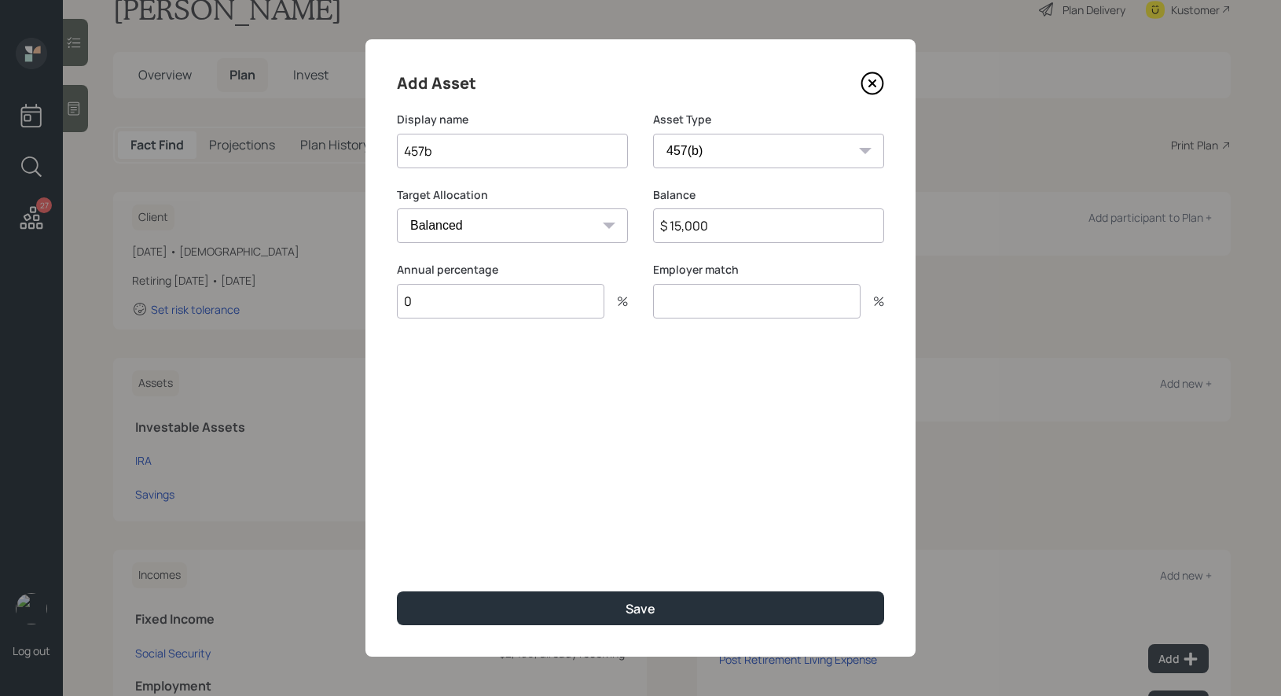
click at [713, 299] on input "number" at bounding box center [757, 301] width 208 height 35
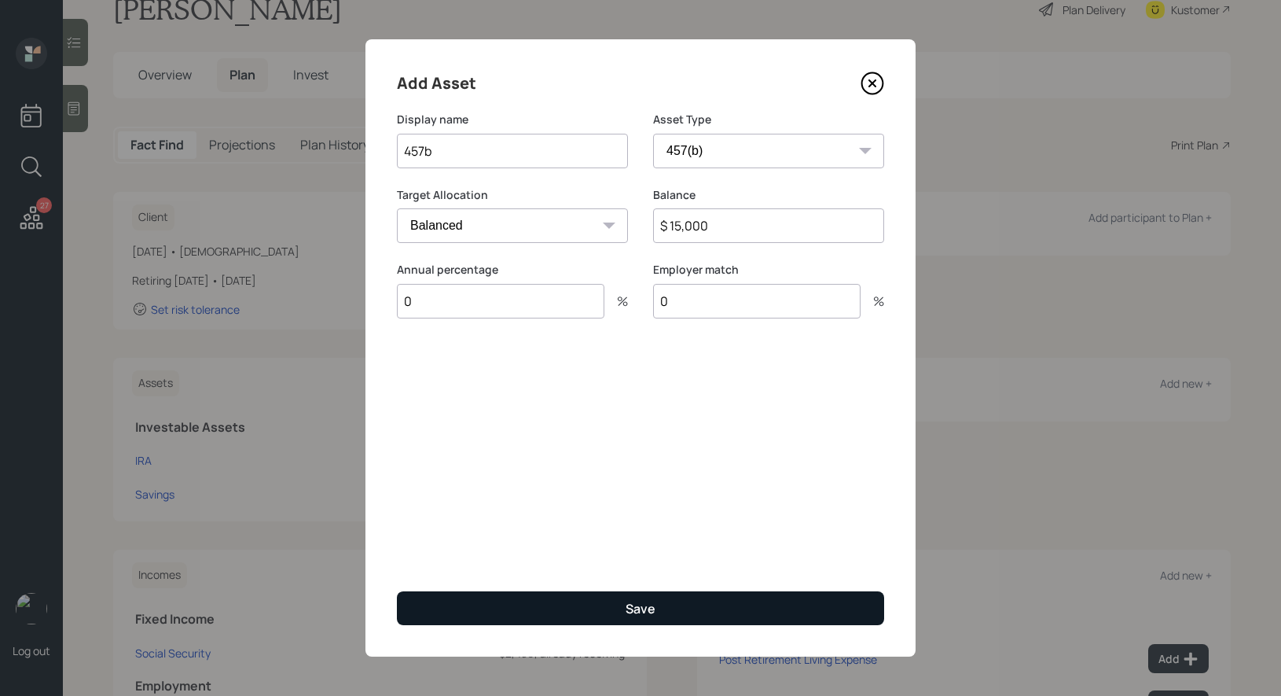
type input "0"
click at [593, 605] on button "Save" at bounding box center [640, 608] width 487 height 34
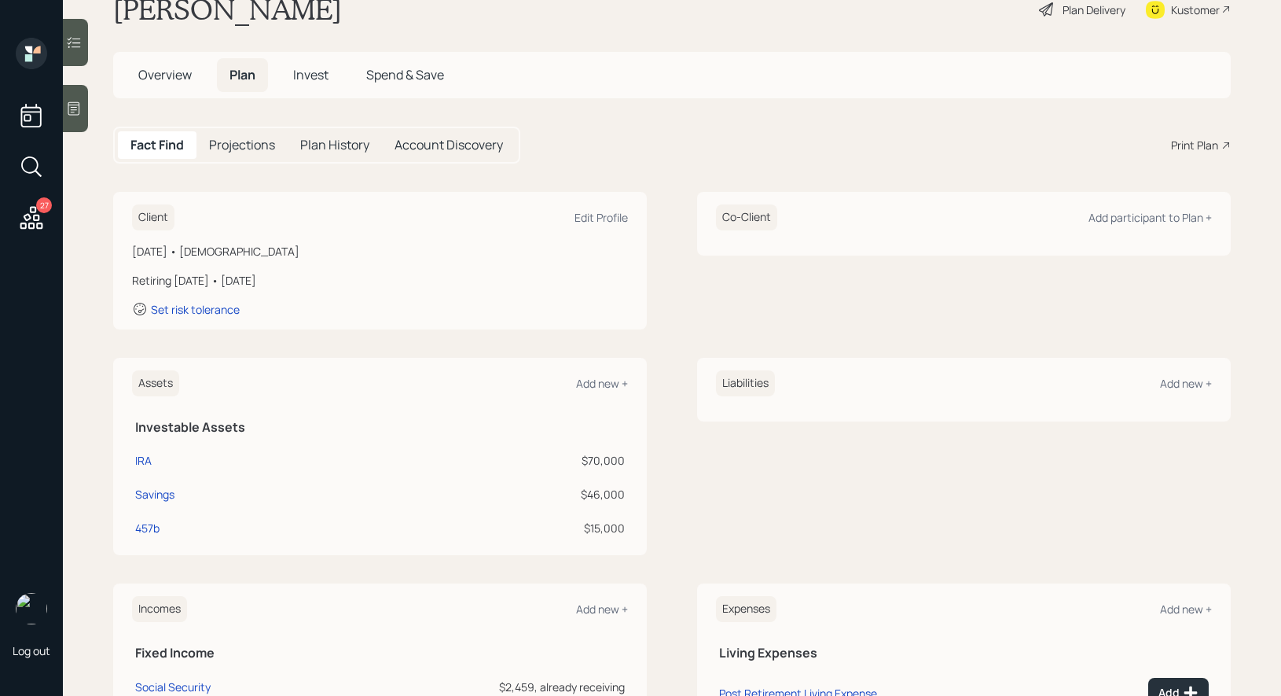
click at [156, 70] on span "Overview" at bounding box center [164, 74] width 53 height 17
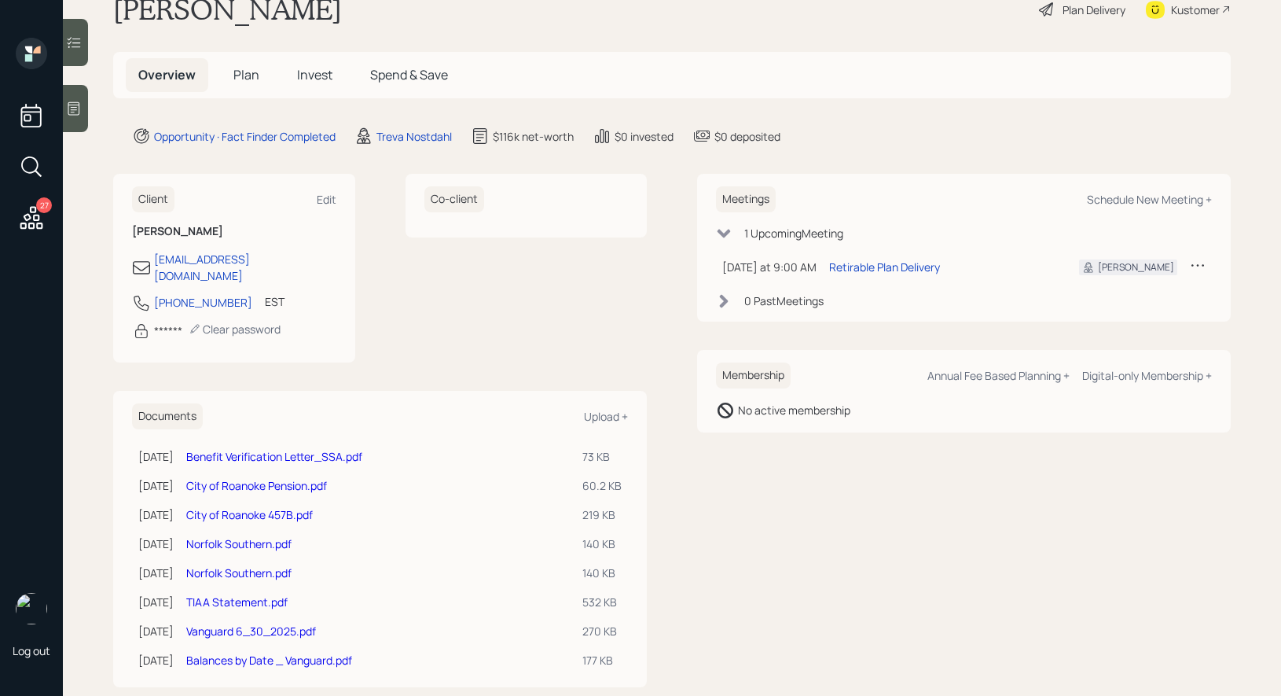
click at [254, 536] on link "Norfolk Southern.pdf" at bounding box center [238, 543] width 105 height 15
click at [253, 594] on link "TIAA Statement.pdf" at bounding box center [236, 601] width 101 height 15
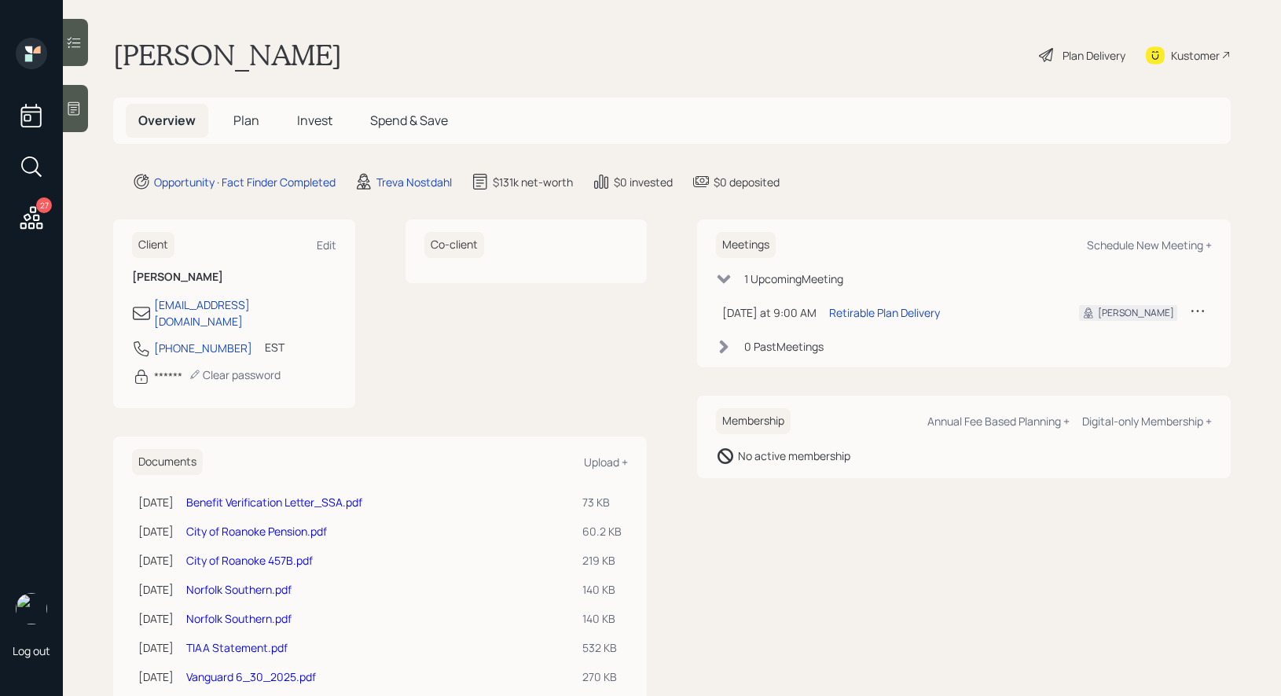
click at [247, 122] on span "Plan" at bounding box center [246, 120] width 26 height 17
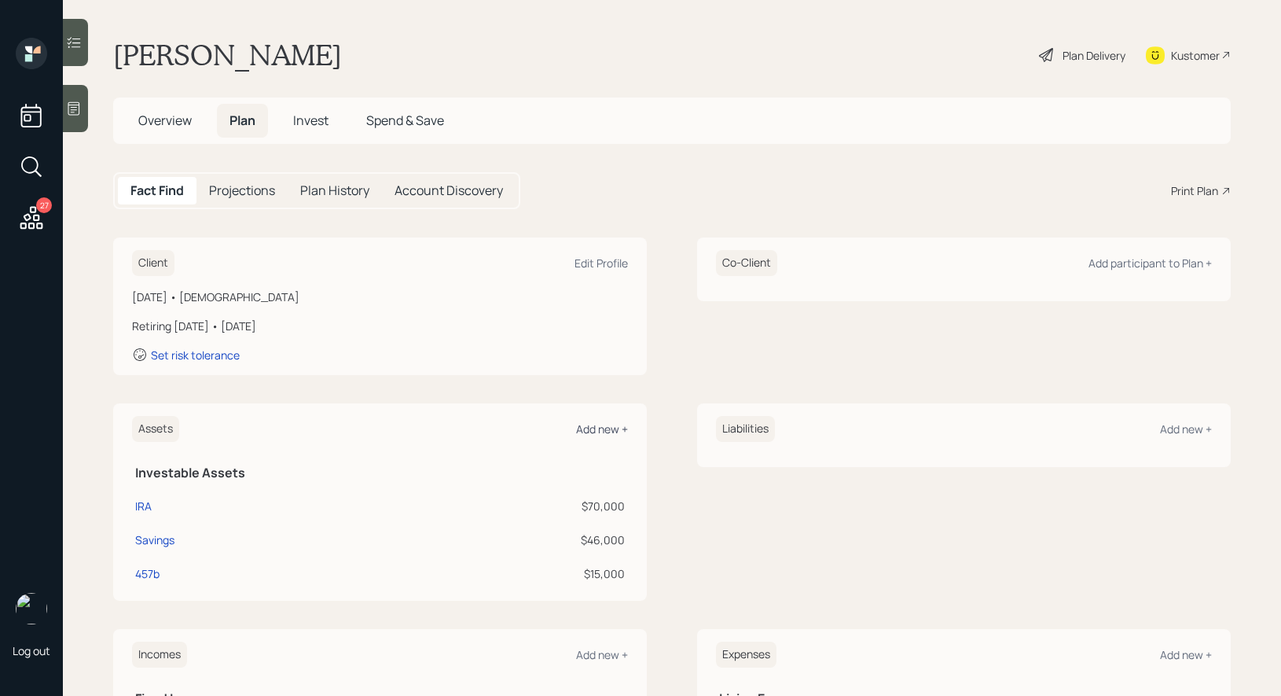
click at [609, 424] on div "Add new +" at bounding box center [602, 428] width 52 height 15
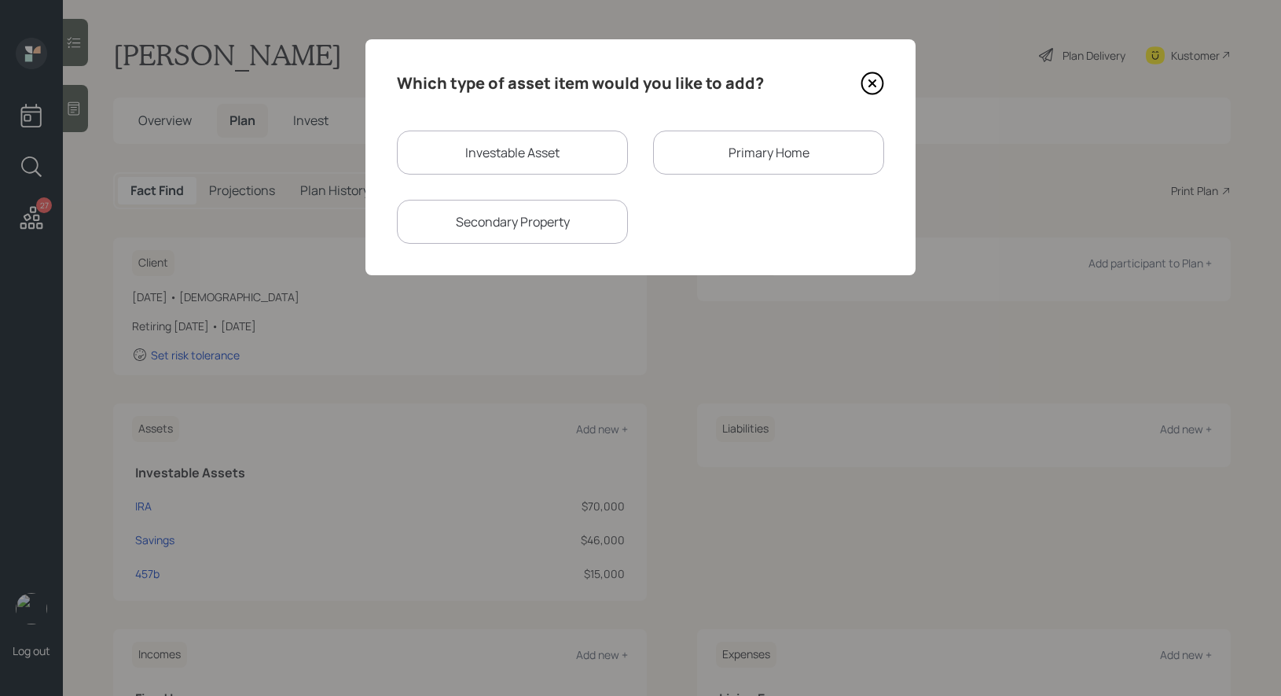
click at [528, 142] on div "Investable Asset" at bounding box center [512, 152] width 231 height 44
select select "taxable"
select select "balanced"
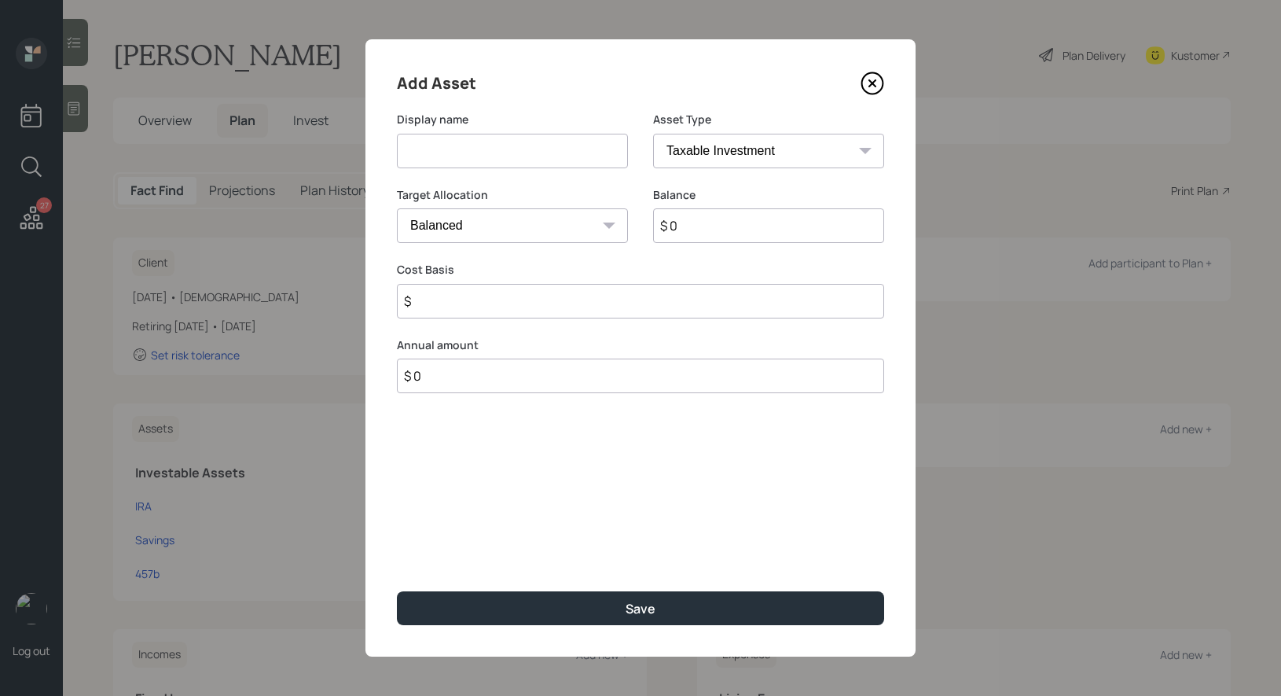
click at [515, 157] on input at bounding box center [512, 151] width 231 height 35
type input "TIAA"
click at [726, 227] on input "$ 0" at bounding box center [768, 225] width 231 height 35
type input "$ 21,000"
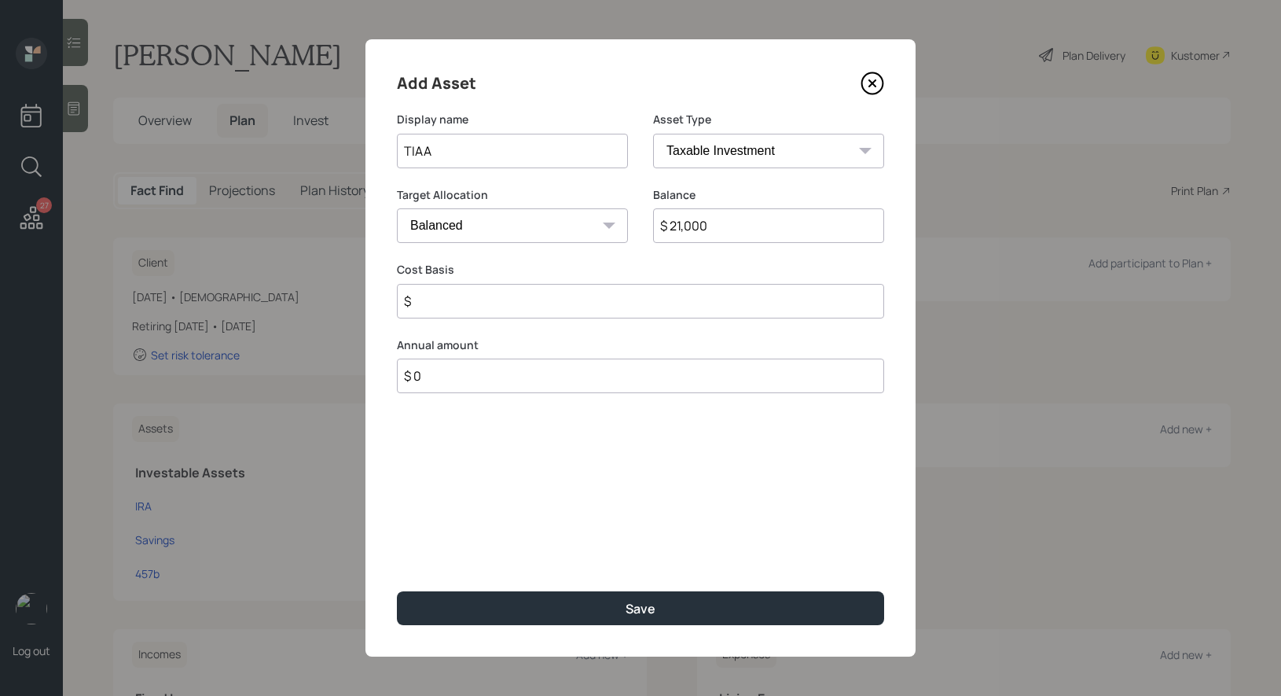
click at [781, 149] on select "SEP [PERSON_NAME] IRA 401(k) [PERSON_NAME] 401(k) 403(b) [PERSON_NAME] 403(b) 4…" at bounding box center [768, 151] width 231 height 35
select select "company_sponsored"
click at [653, 134] on select "SEP [PERSON_NAME] IRA 401(k) [PERSON_NAME] 401(k) 403(b) [PERSON_NAME] 403(b) 4…" at bounding box center [768, 151] width 231 height 35
click at [503, 296] on input "number" at bounding box center [501, 301] width 208 height 35
type input "0"
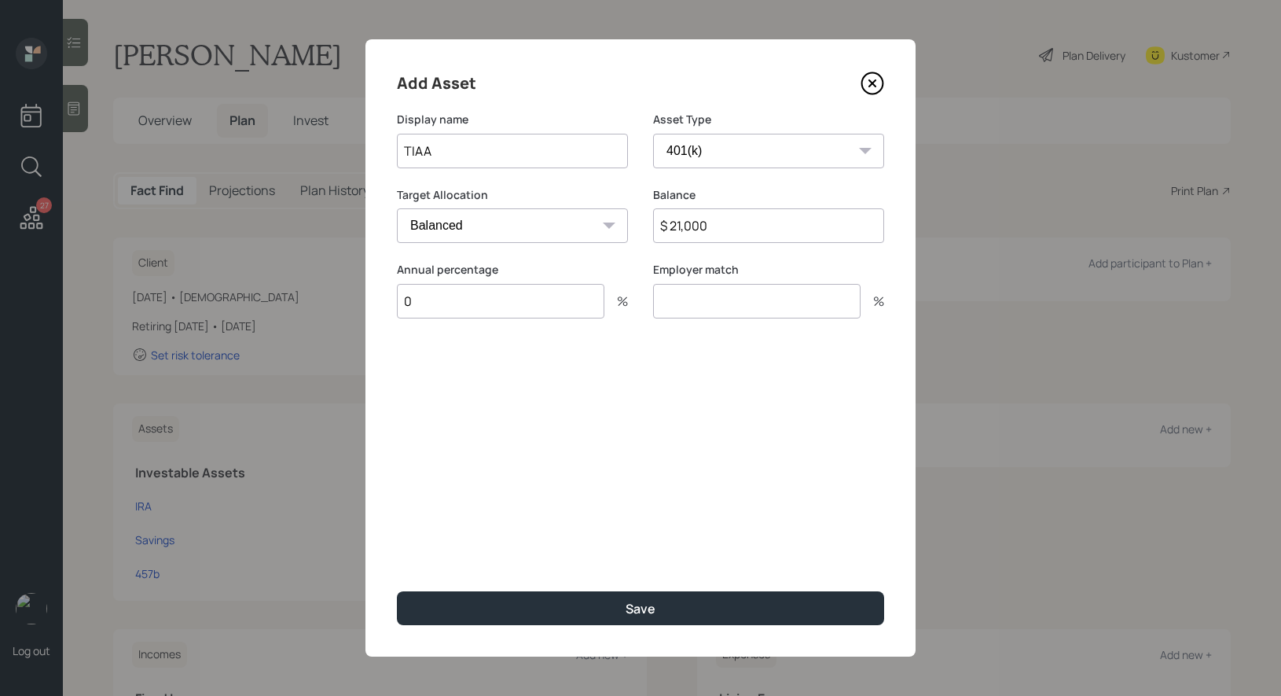
click at [682, 296] on input "number" at bounding box center [757, 301] width 208 height 35
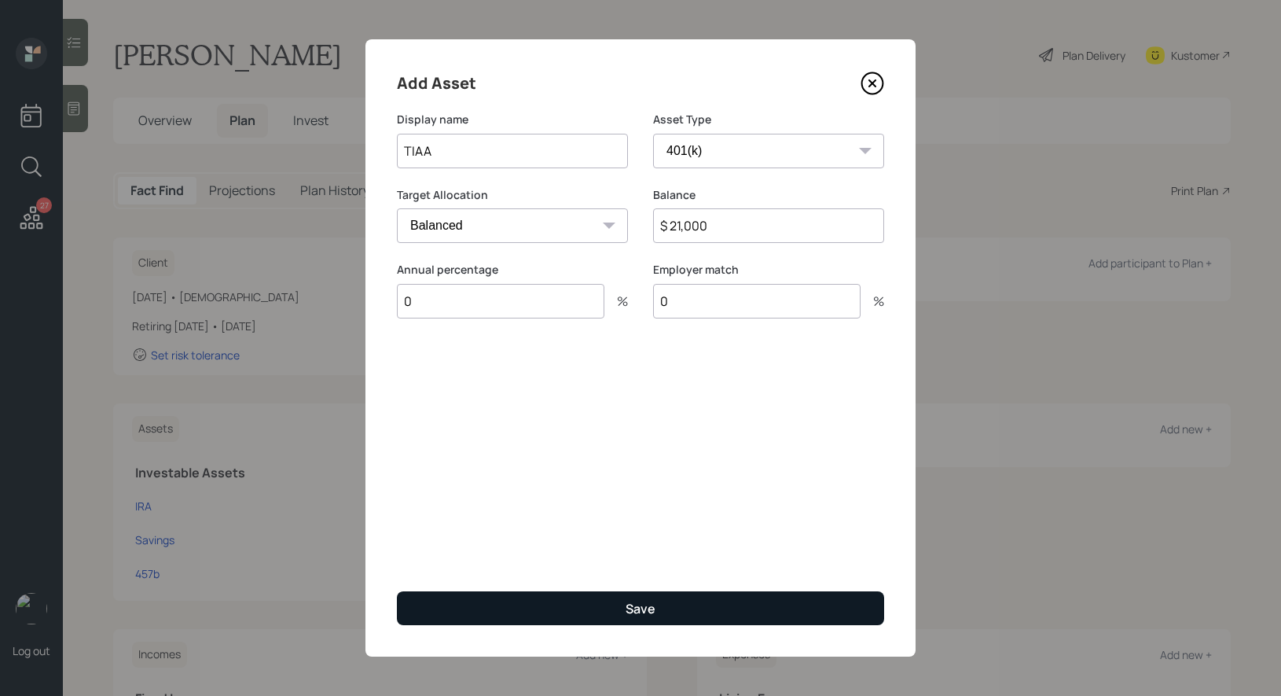
type input "0"
click at [571, 612] on button "Save" at bounding box center [640, 608] width 487 height 34
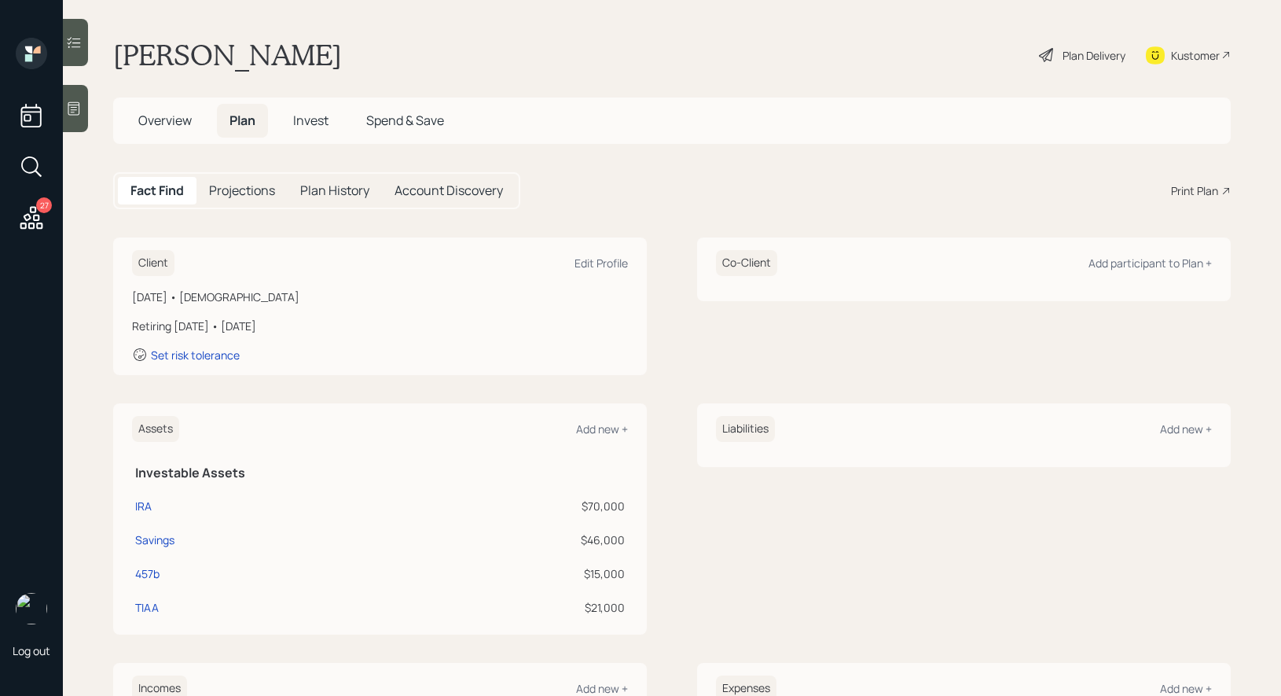
select select "taxable"
select select "balanced"
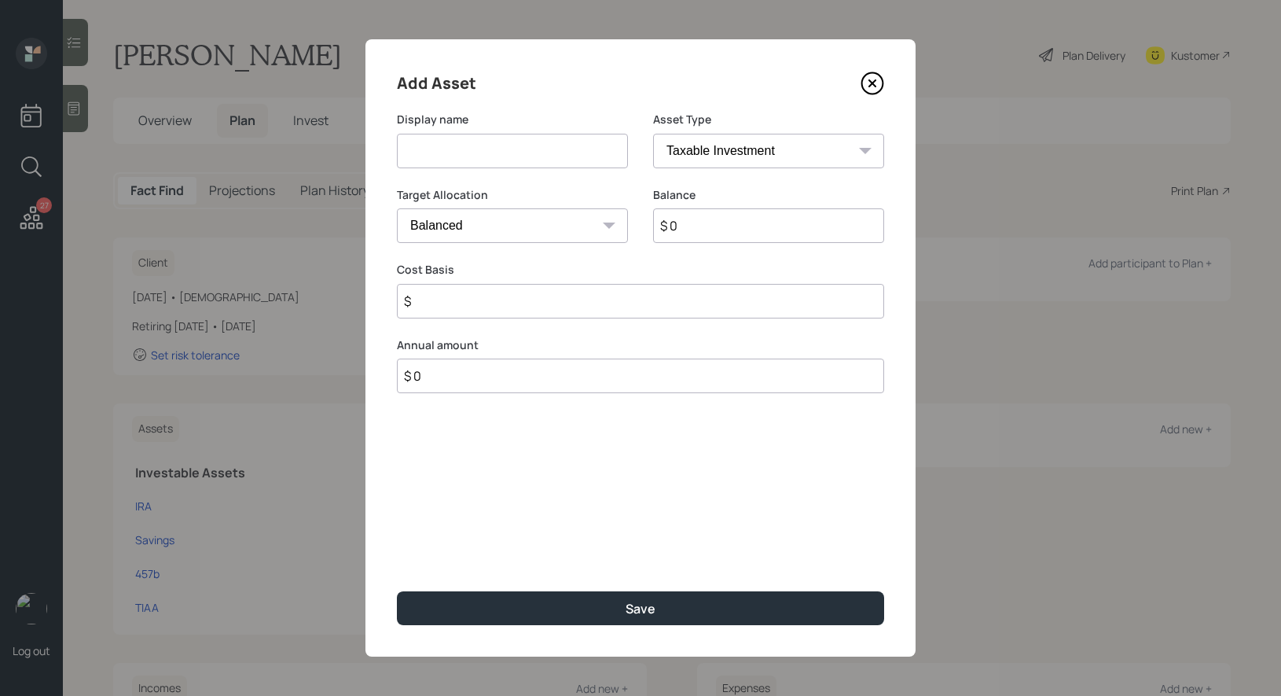
click at [875, 82] on icon at bounding box center [873, 84] width 24 height 24
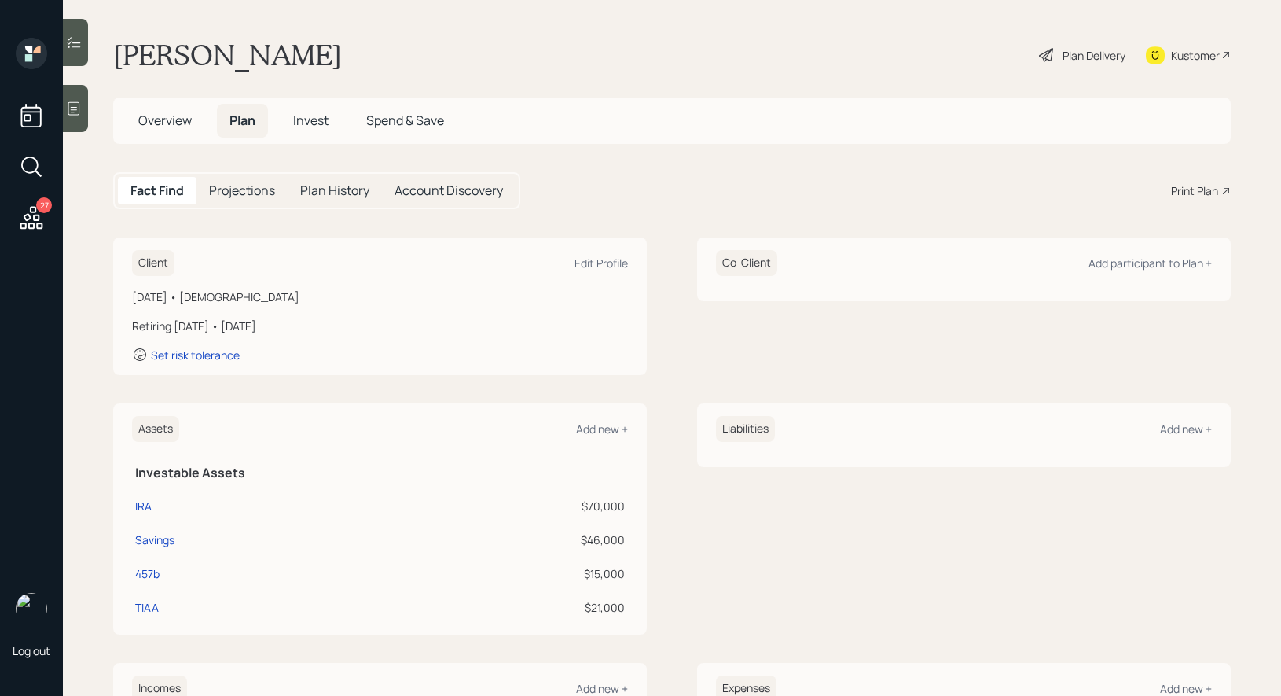
click at [153, 130] on h5 "Overview" at bounding box center [165, 121] width 79 height 34
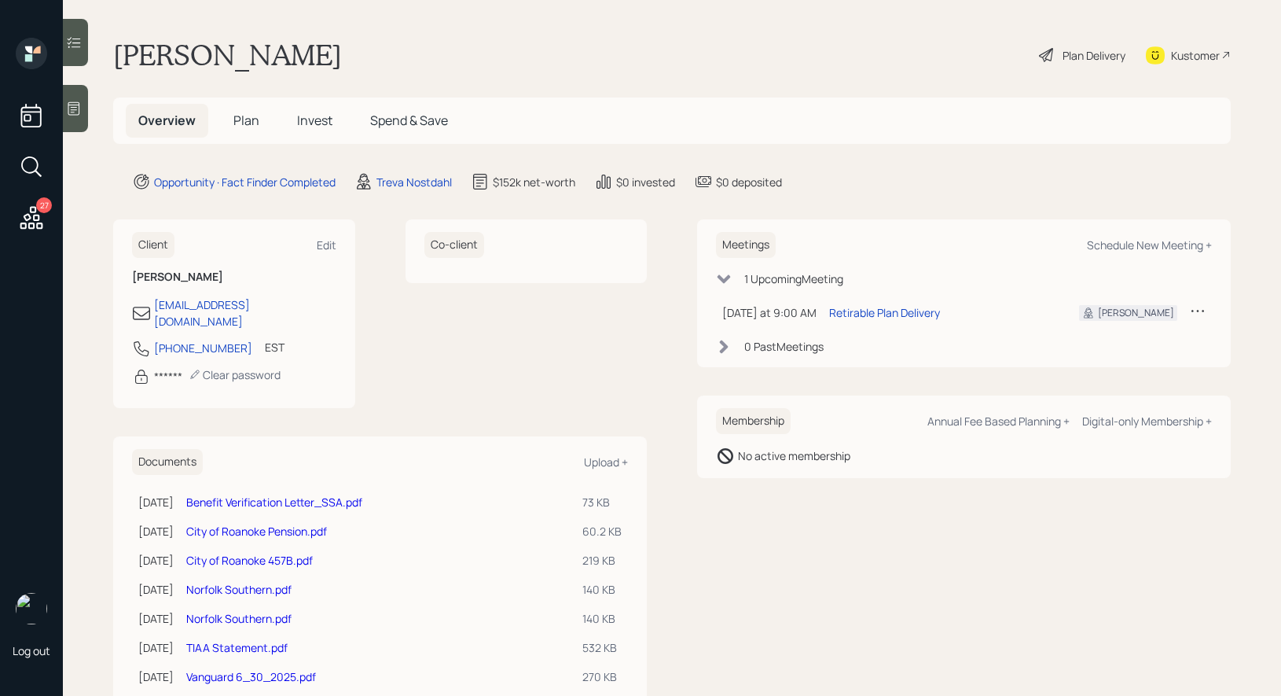
scroll to position [59, 0]
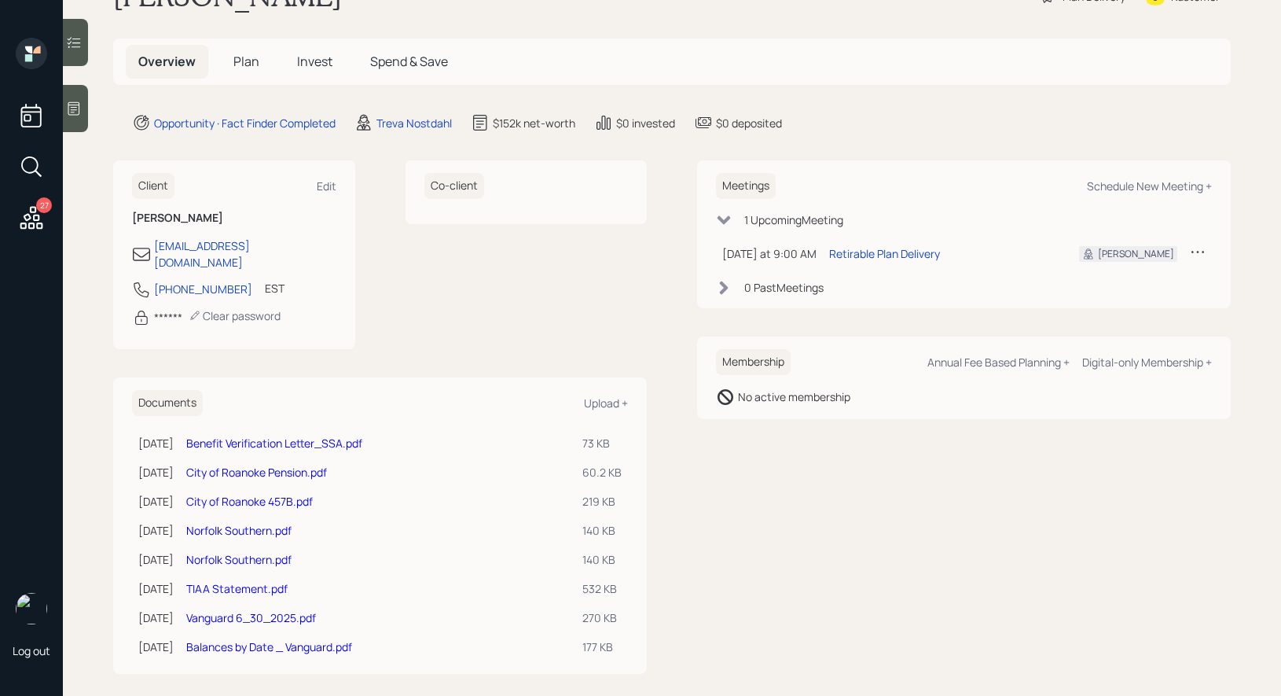
click at [234, 610] on link "Vanguard 6_30_2025.pdf" at bounding box center [251, 617] width 130 height 15
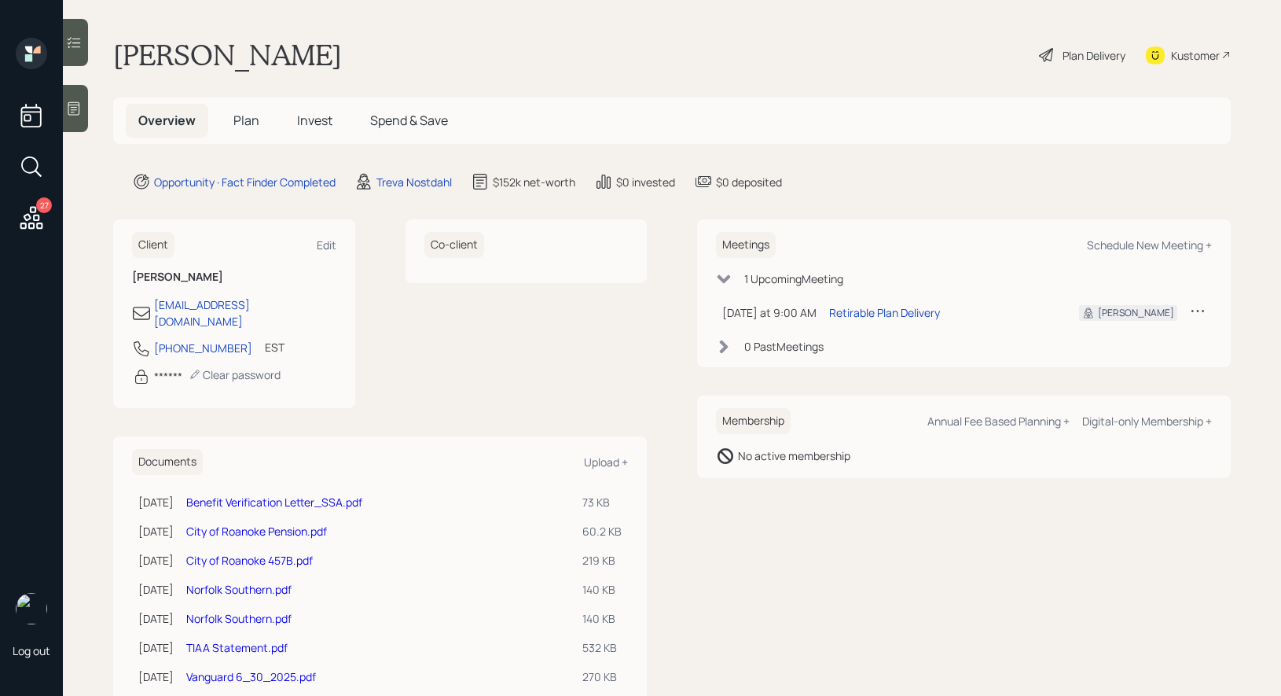
click at [242, 112] on span "Plan" at bounding box center [246, 120] width 26 height 17
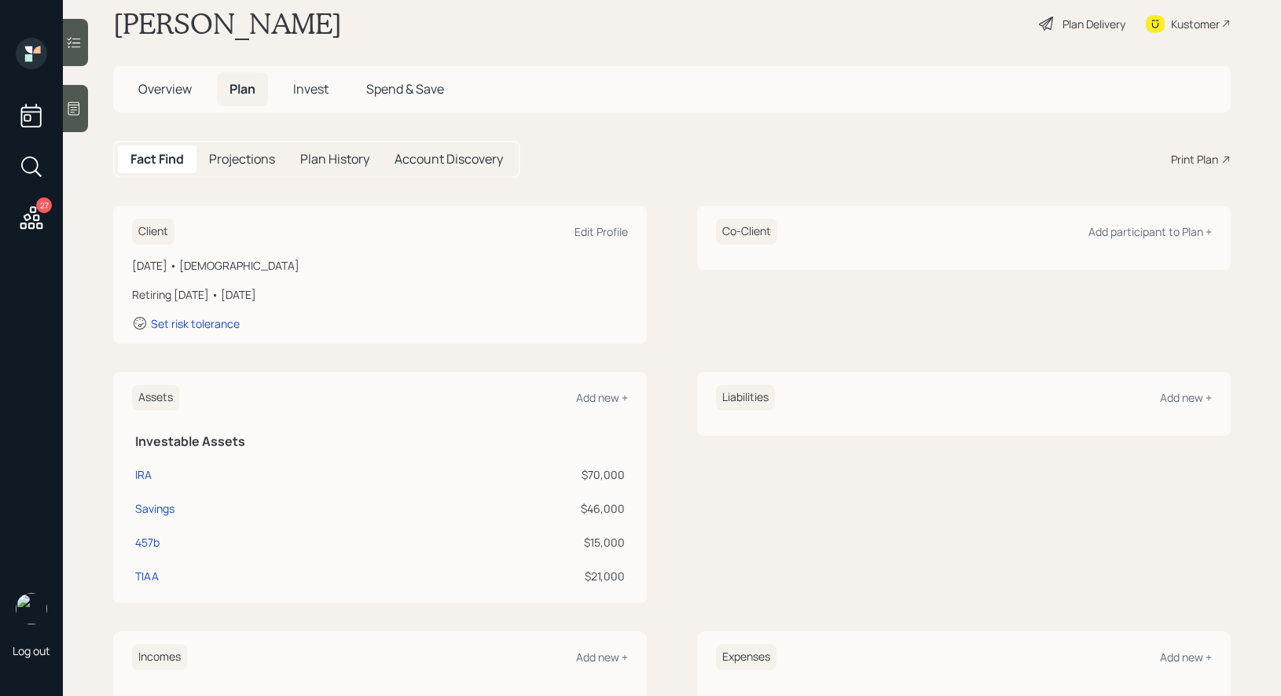
scroll to position [43, 0]
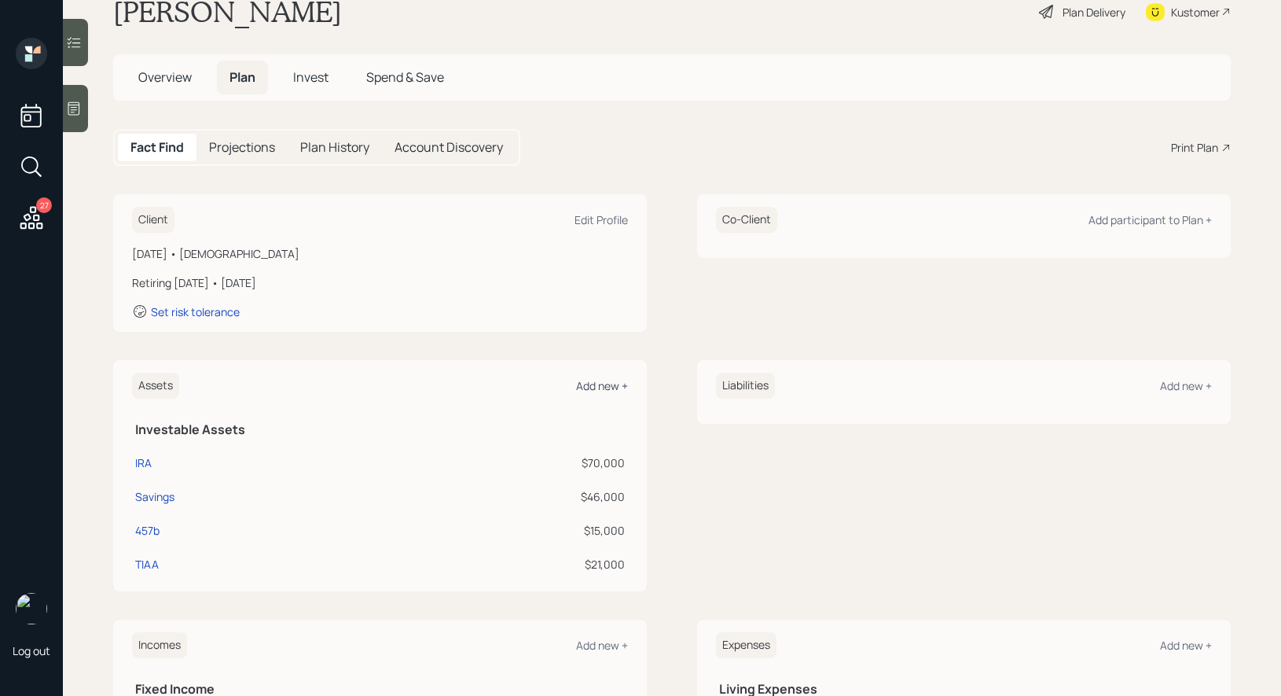
click at [611, 382] on div "Add new +" at bounding box center [602, 385] width 52 height 15
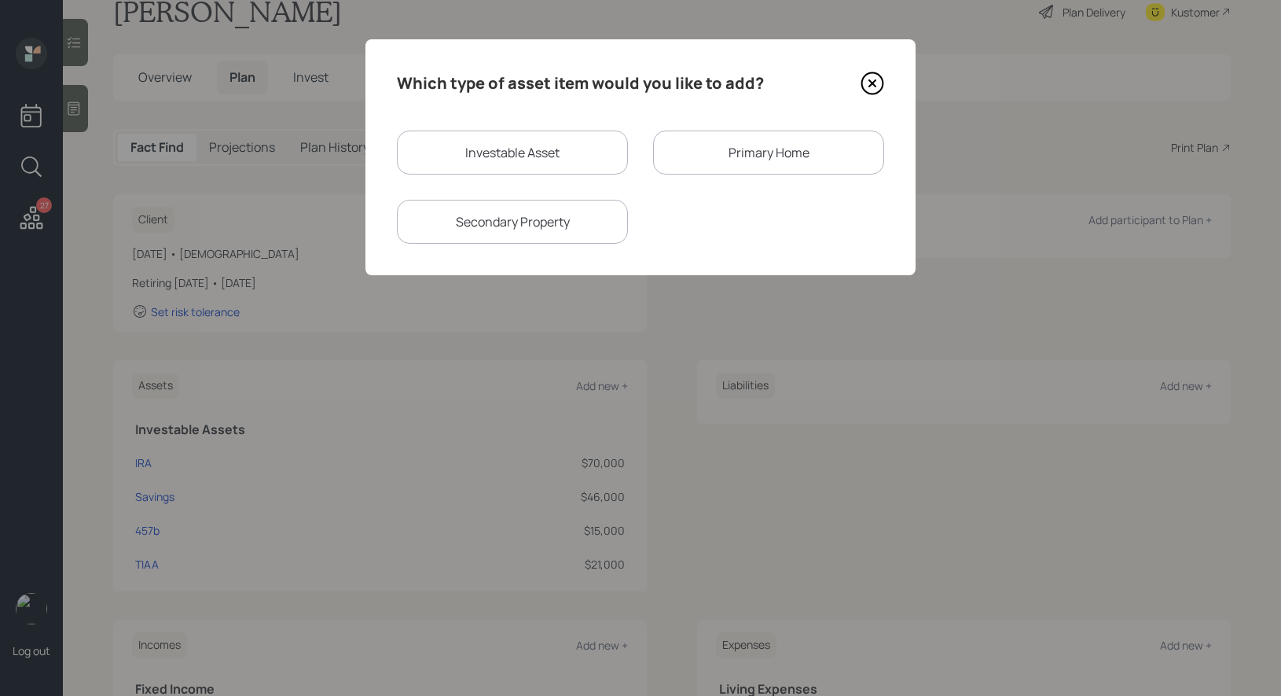
click at [539, 155] on div "Investable Asset" at bounding box center [512, 152] width 231 height 44
select select "taxable"
select select "balanced"
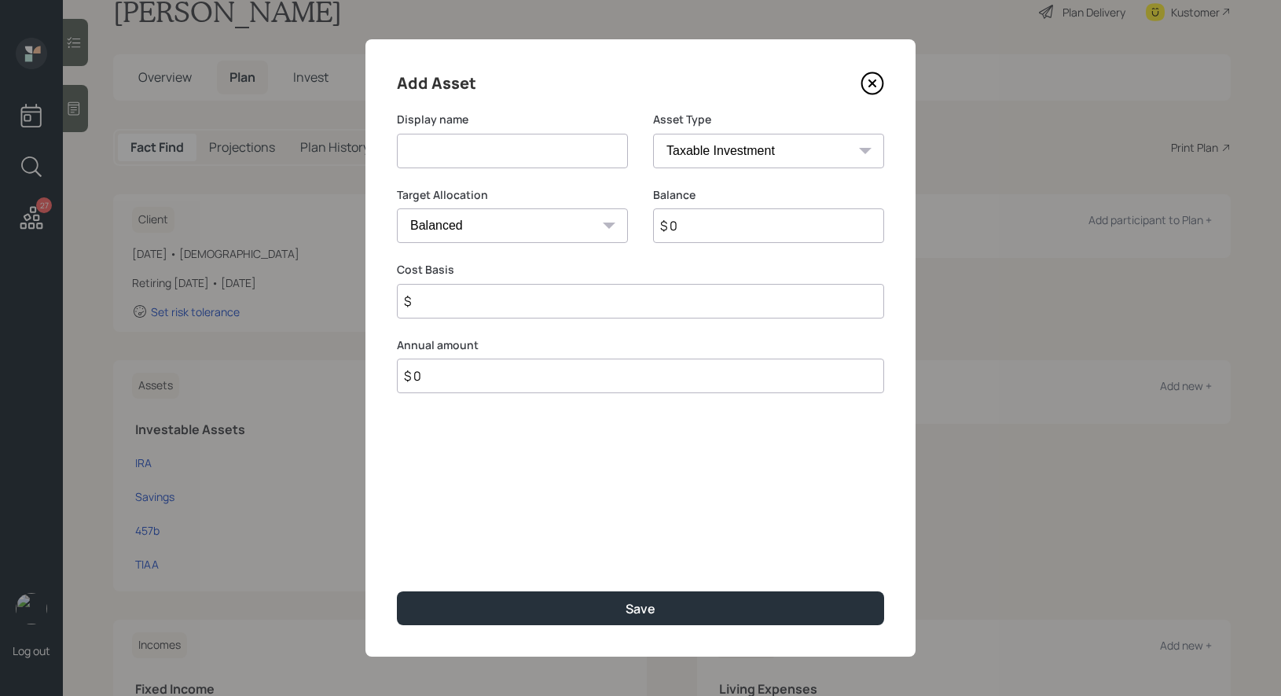
click at [522, 149] on input at bounding box center [512, 151] width 231 height 35
type input "IRA - Vanguard"
click at [718, 231] on input "$ 0" at bounding box center [768, 225] width 231 height 35
type input "$ 90,000"
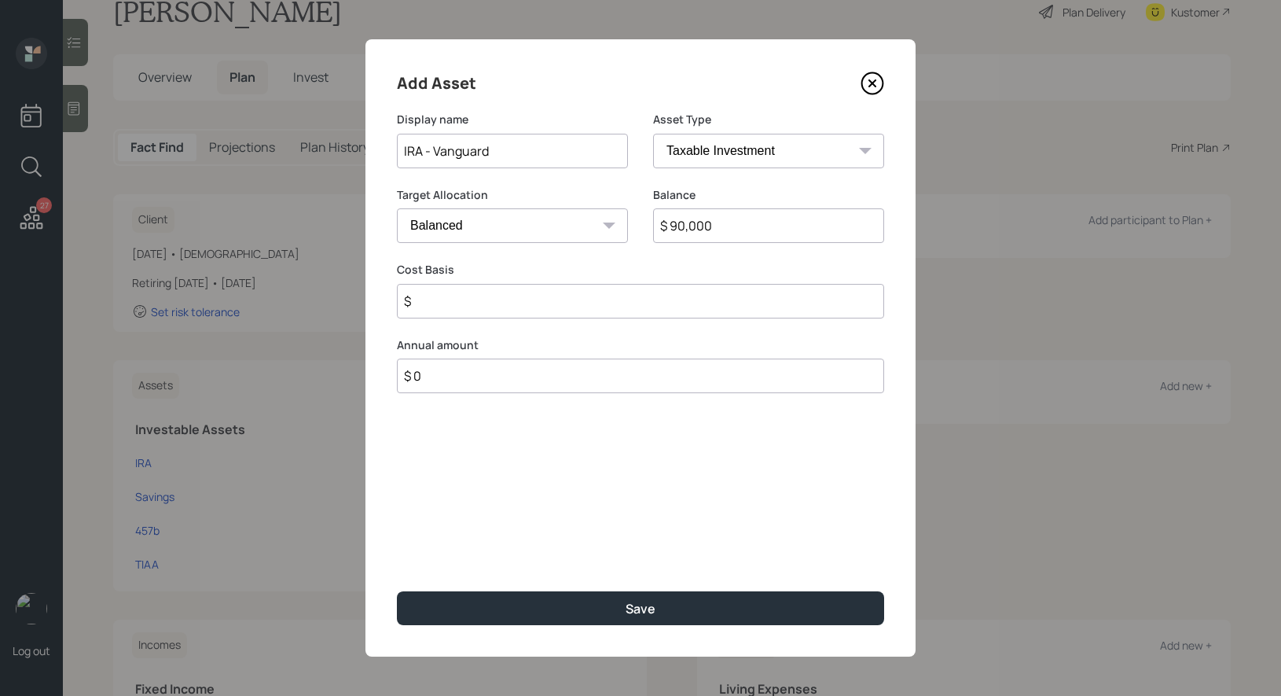
click at [546, 227] on select "Cash Conservative Balanced Aggressive" at bounding box center [512, 225] width 231 height 35
click at [717, 151] on select "SEP IRA IRA Roth IRA 401(k) Roth 401(k) 403(b) Roth 403(b) 457(b) Roth 457(b) H…" at bounding box center [768, 151] width 231 height 35
select select "ira"
click at [653, 134] on select "SEP IRA IRA Roth IRA 401(k) Roth 401(k) 403(b) Roth 403(b) 457(b) Roth 457(b) H…" at bounding box center [768, 151] width 231 height 35
click at [518, 307] on input "$" at bounding box center [640, 301] width 487 height 35
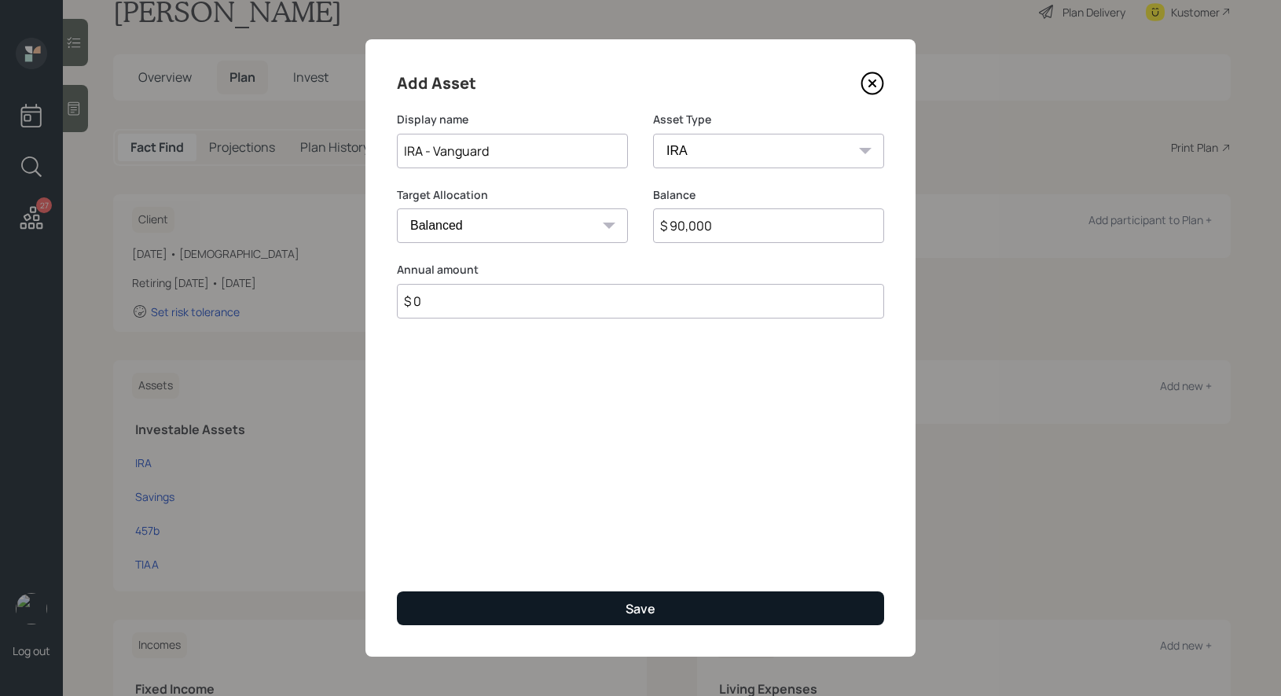
type input "$ 0"
click at [542, 607] on button "Save" at bounding box center [640, 608] width 487 height 34
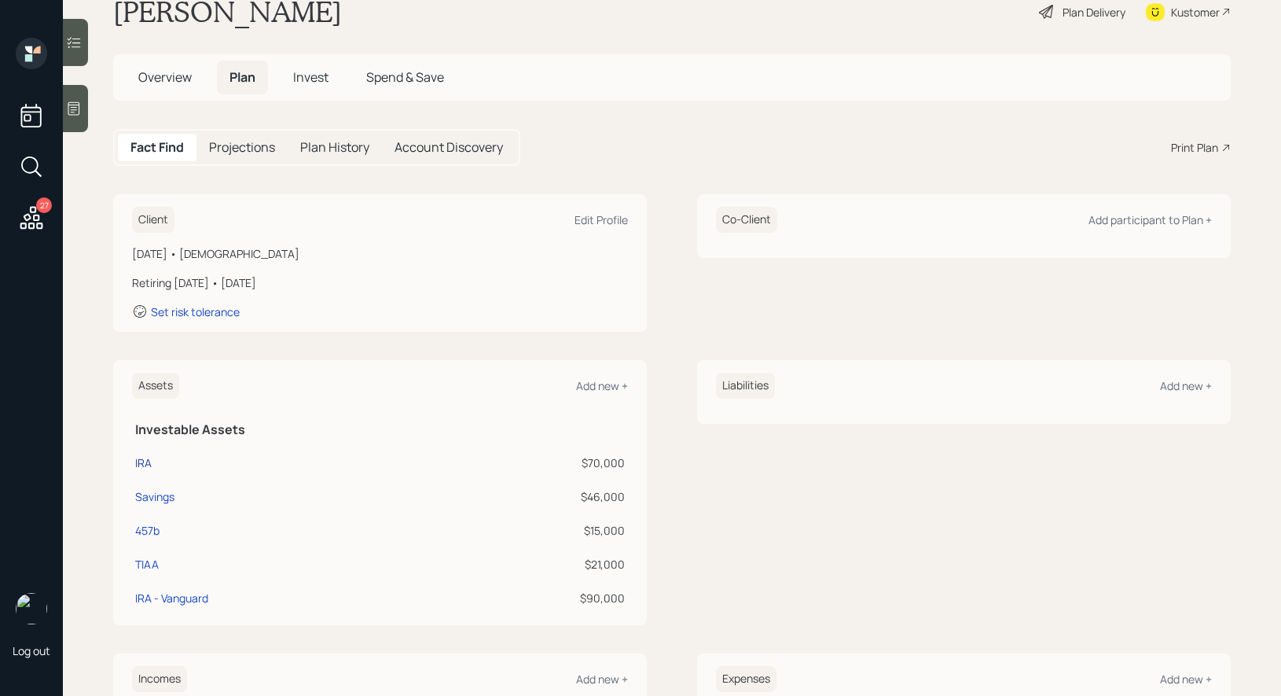
click at [144, 461] on div "IRA" at bounding box center [143, 462] width 17 height 17
select select "ira"
select select "balanced"
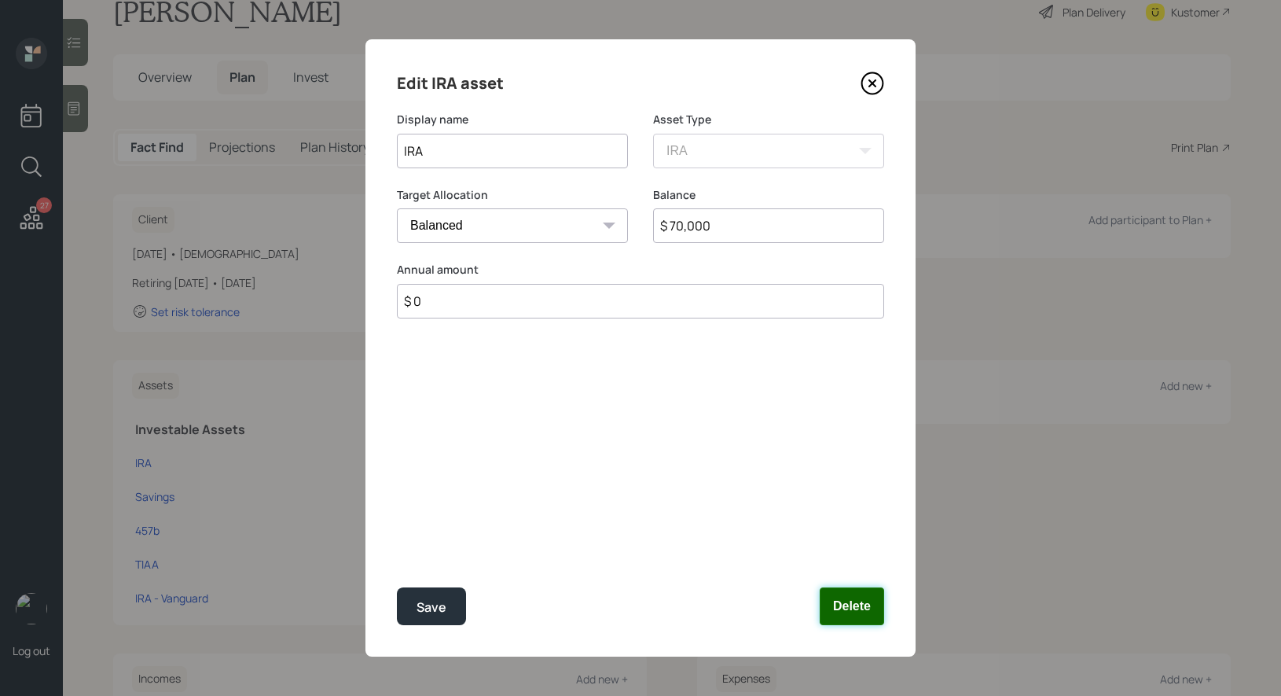
click at [849, 615] on button "Delete" at bounding box center [852, 606] width 64 height 38
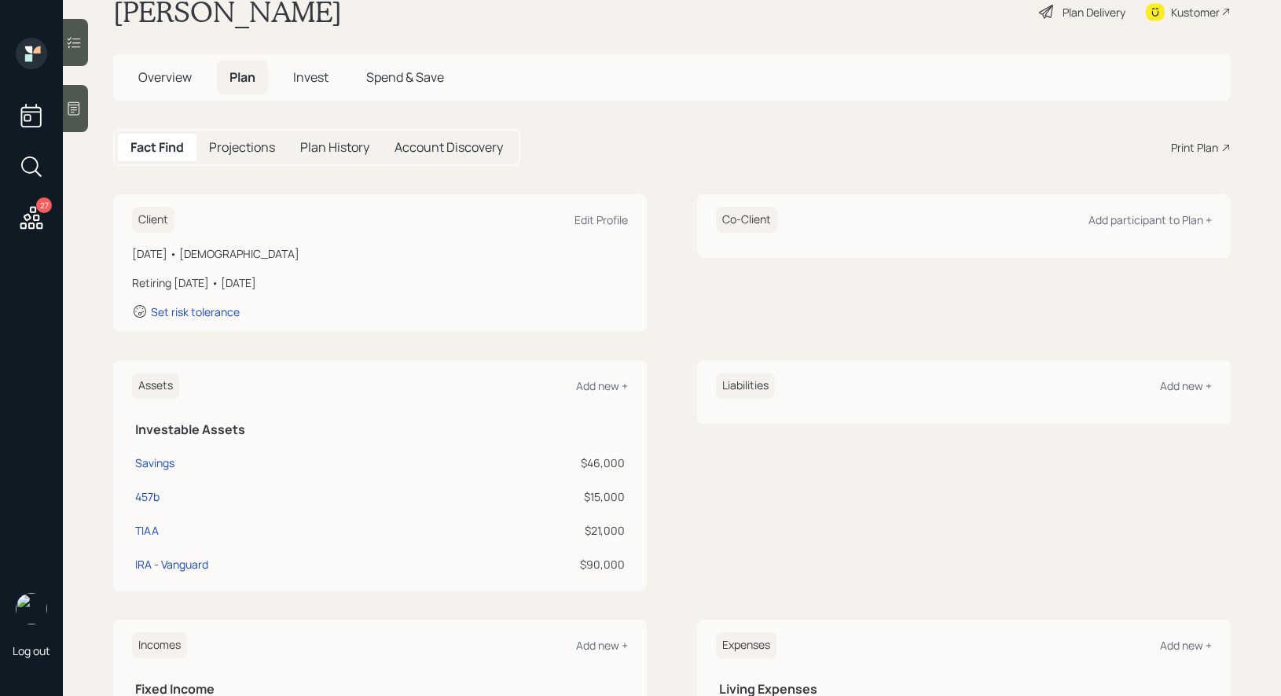
click at [154, 72] on span "Overview" at bounding box center [164, 76] width 53 height 17
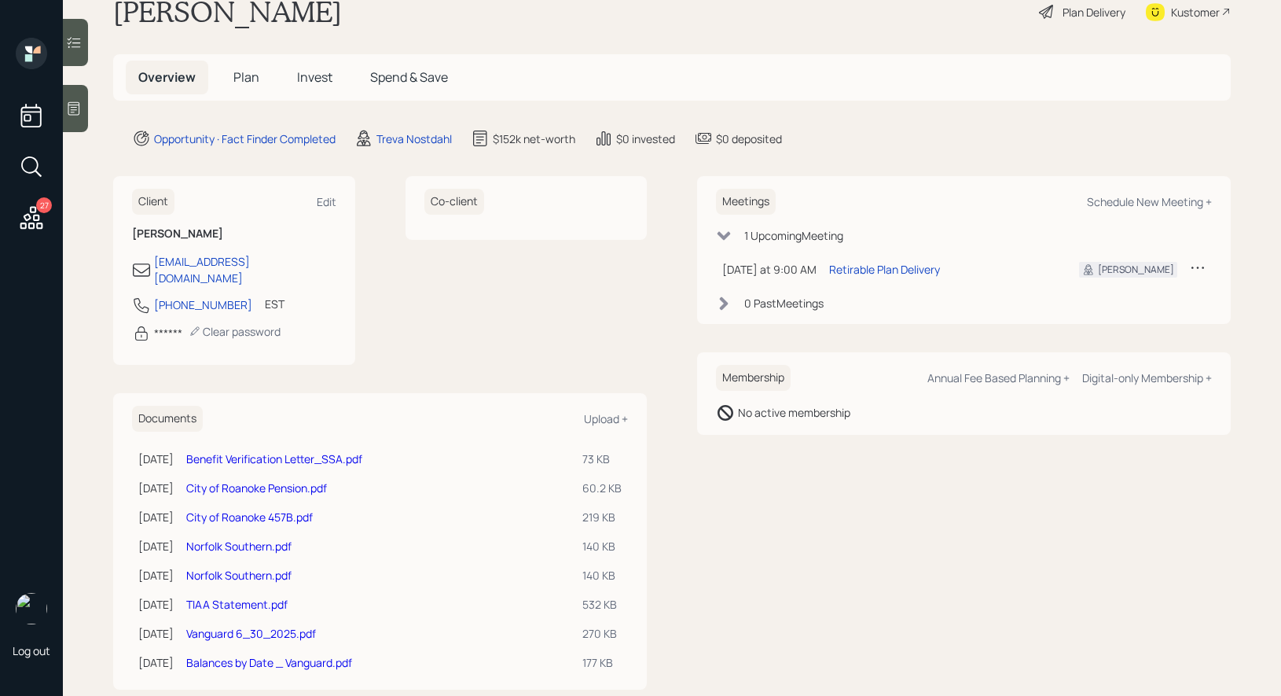
scroll to position [59, 0]
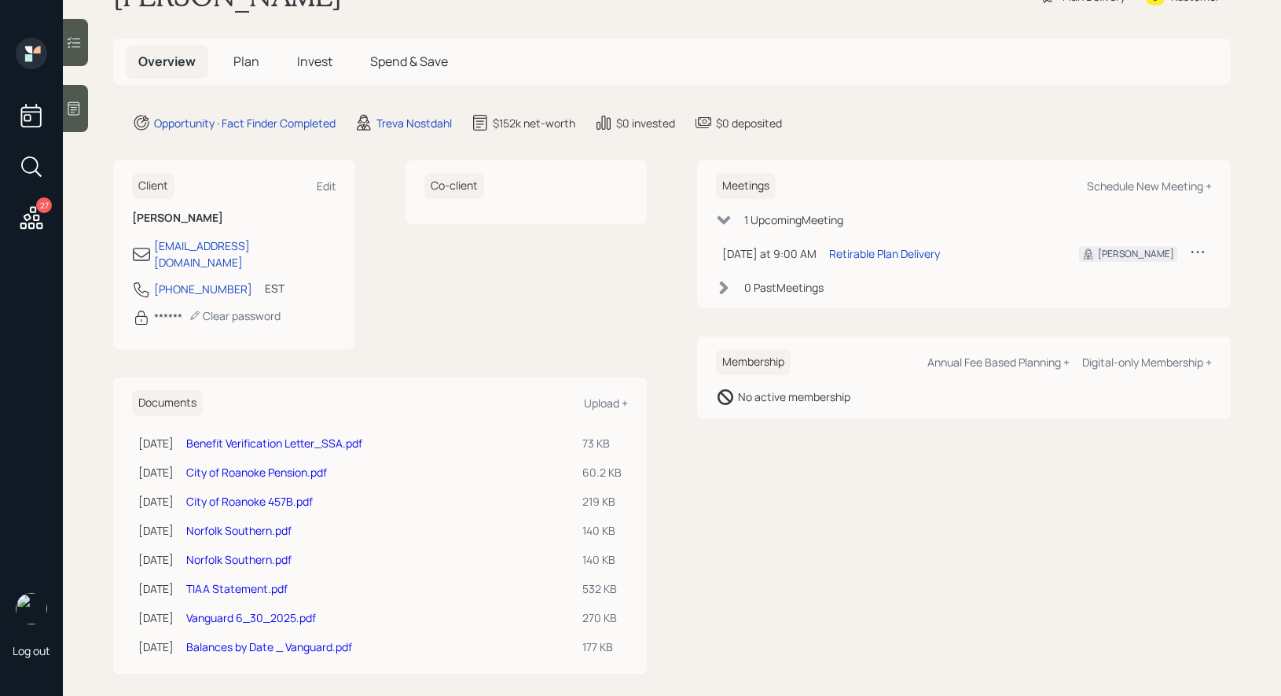
click at [252, 639] on link "Balances by Date _ Vanguard.pdf" at bounding box center [269, 646] width 166 height 15
